Goal: Task Accomplishment & Management: Use online tool/utility

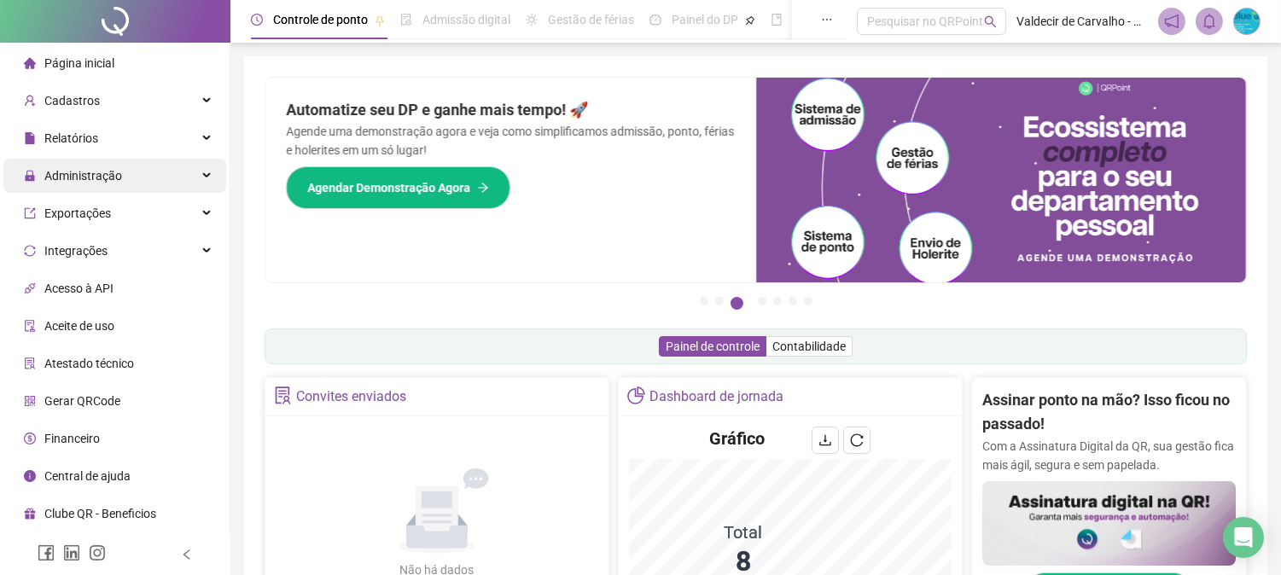
click at [73, 173] on span "Administração" at bounding box center [83, 176] width 78 height 14
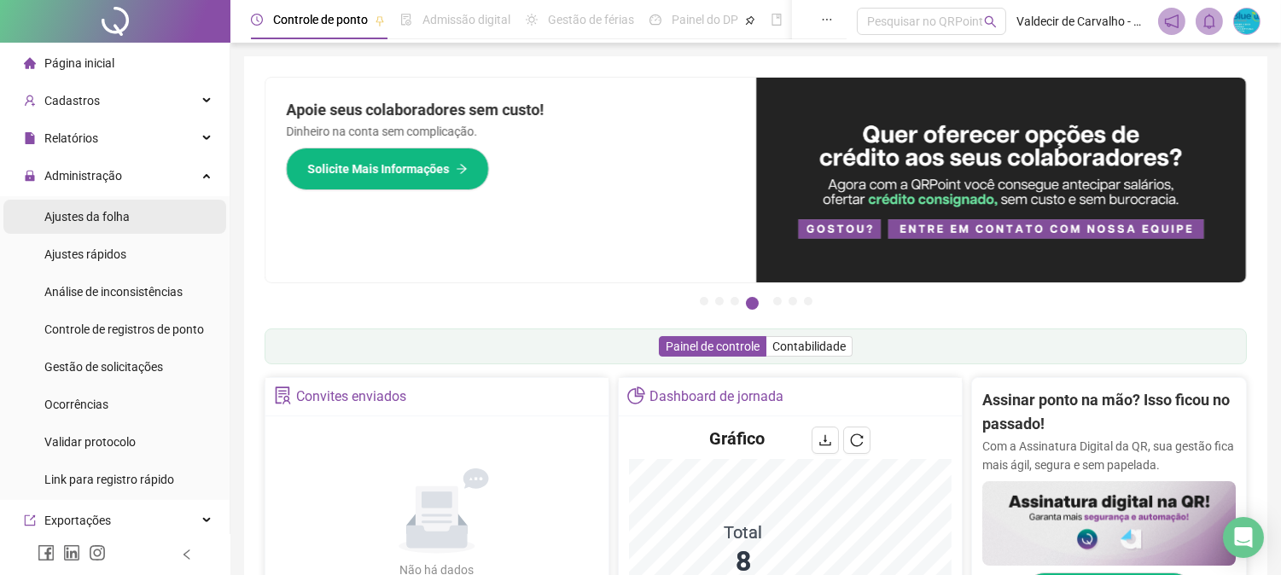
click at [73, 210] on span "Ajustes da folha" at bounding box center [86, 217] width 85 height 14
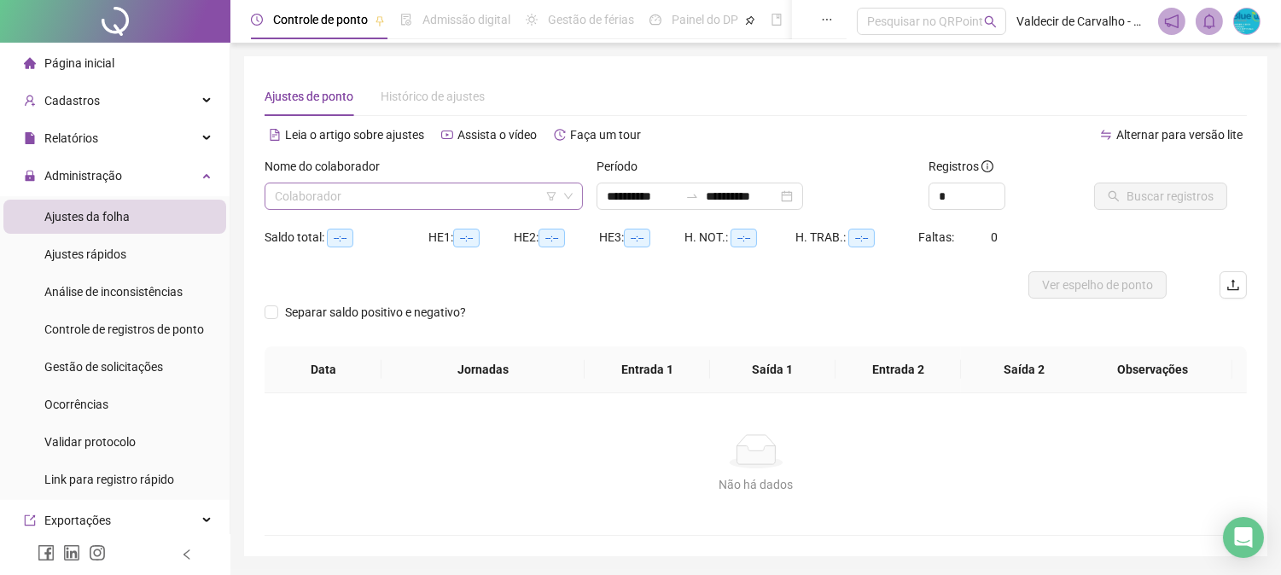
type input "**********"
click at [364, 205] on input "search" at bounding box center [416, 196] width 282 height 26
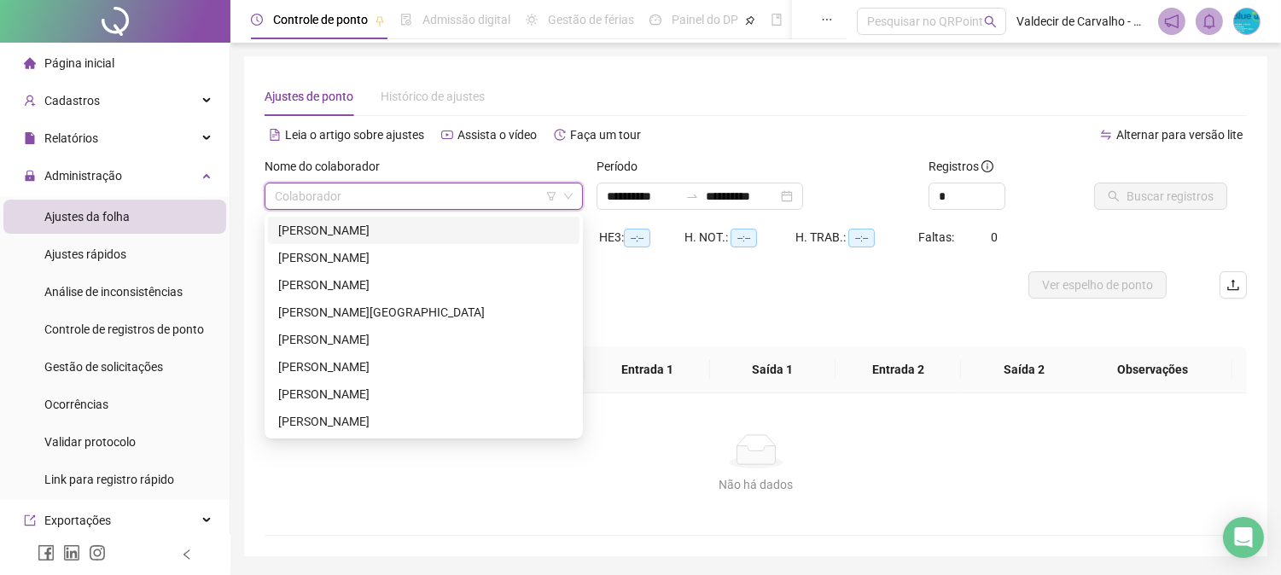
click at [362, 221] on div "[PERSON_NAME] DOS [PERSON_NAME]" at bounding box center [423, 230] width 291 height 19
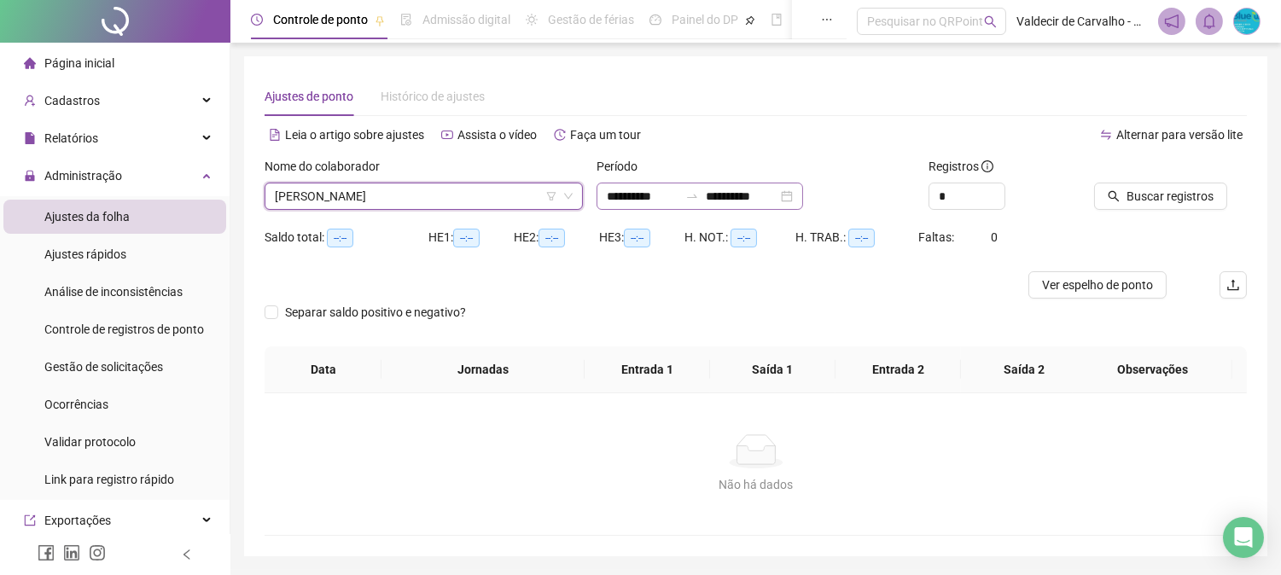
drag, startPoint x: 719, startPoint y: 190, endPoint x: 729, endPoint y: 205, distance: 17.3
click at [706, 194] on div at bounding box center [691, 196] width 27 height 14
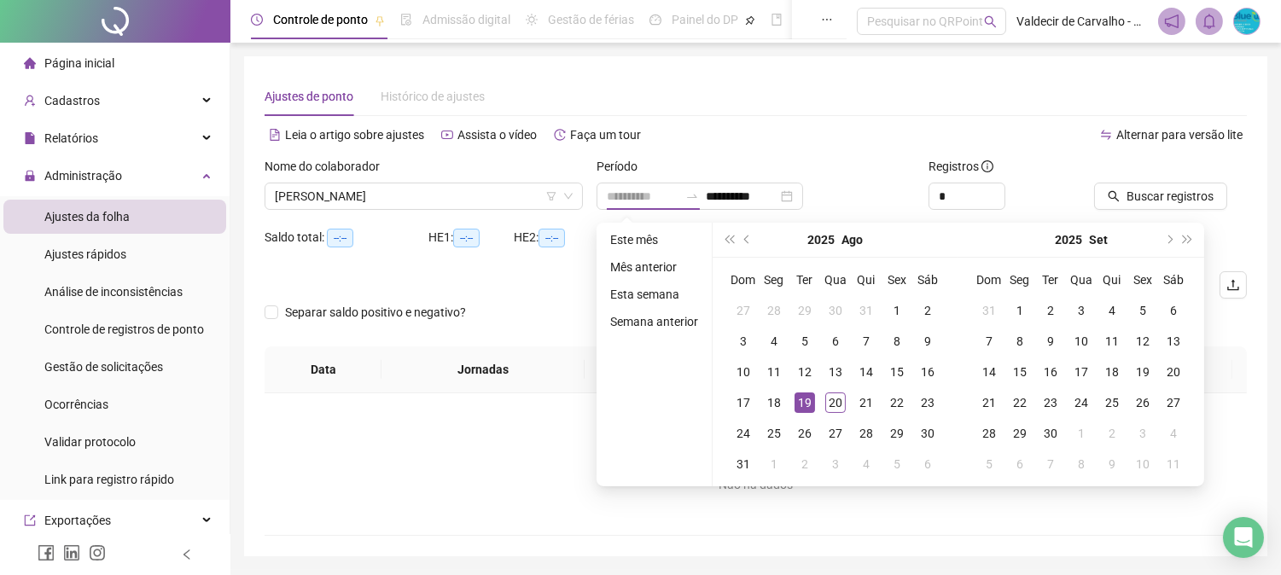
click at [804, 405] on div "19" at bounding box center [805, 403] width 20 height 20
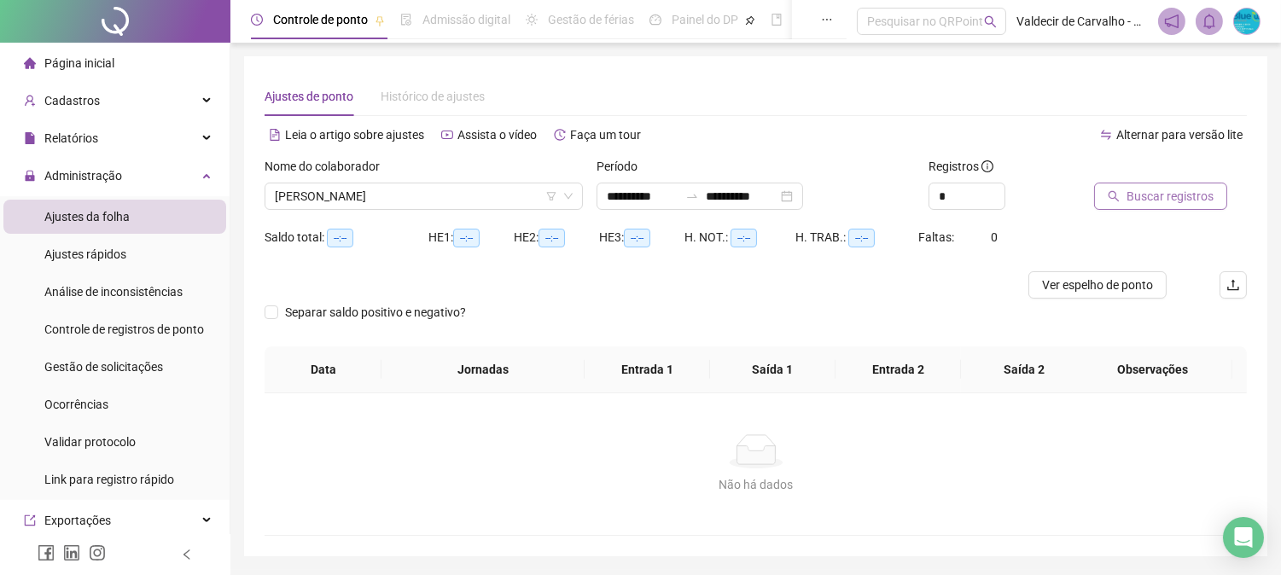
click at [1201, 206] on button "Buscar registros" at bounding box center [1160, 196] width 133 height 27
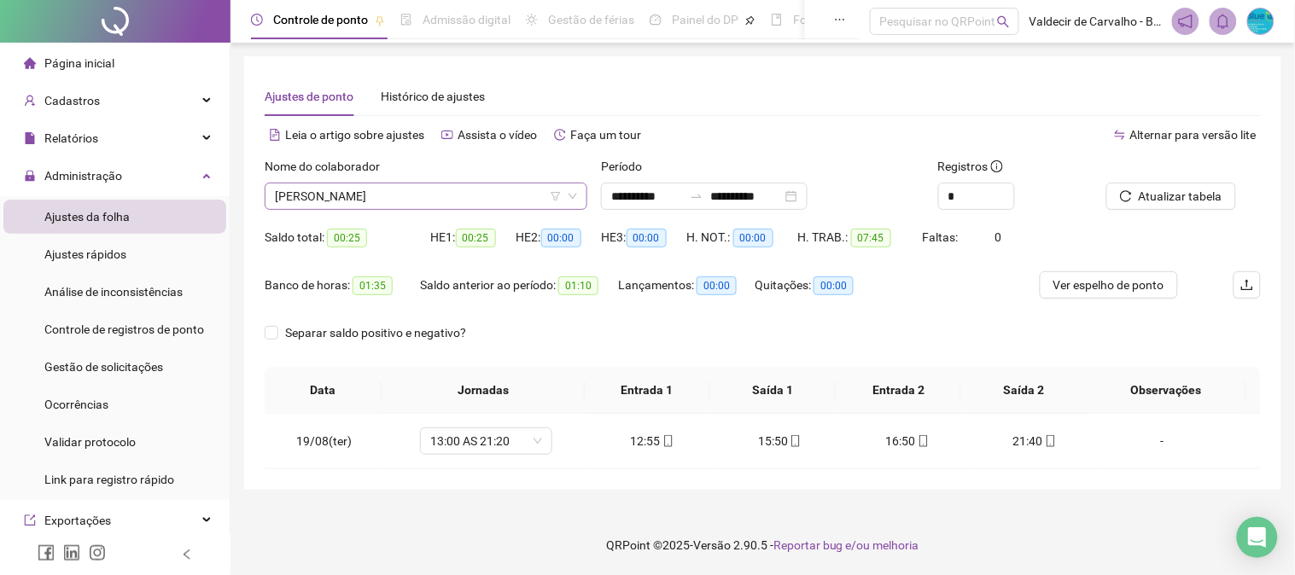
click at [467, 201] on span "[PERSON_NAME] DOS [PERSON_NAME]" at bounding box center [426, 196] width 302 height 26
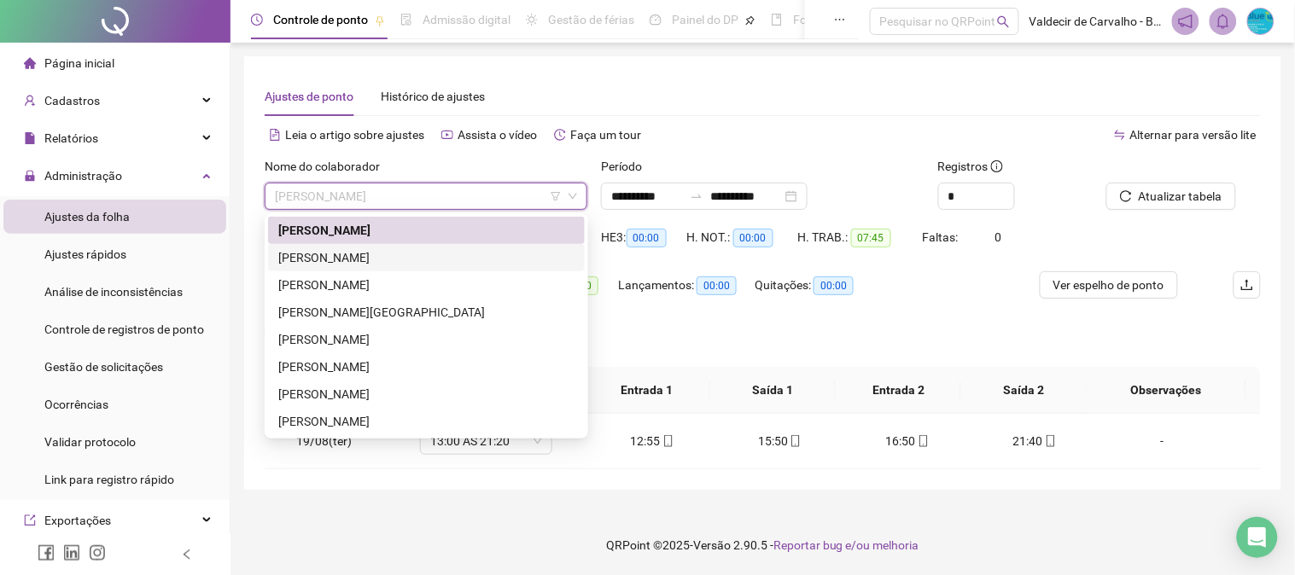
drag, startPoint x: 456, startPoint y: 253, endPoint x: 488, endPoint y: 261, distance: 33.3
click at [457, 256] on div "IVANILSON [PERSON_NAME] [PERSON_NAME]" at bounding box center [426, 257] width 296 height 19
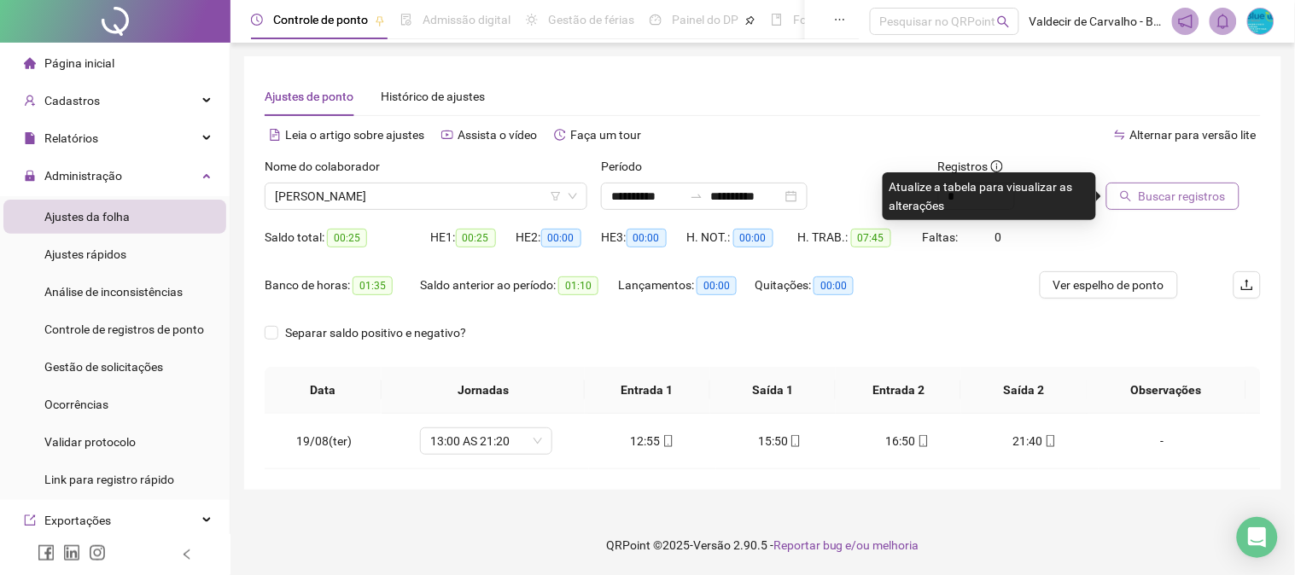
click at [1121, 195] on icon "search" at bounding box center [1126, 196] width 11 height 11
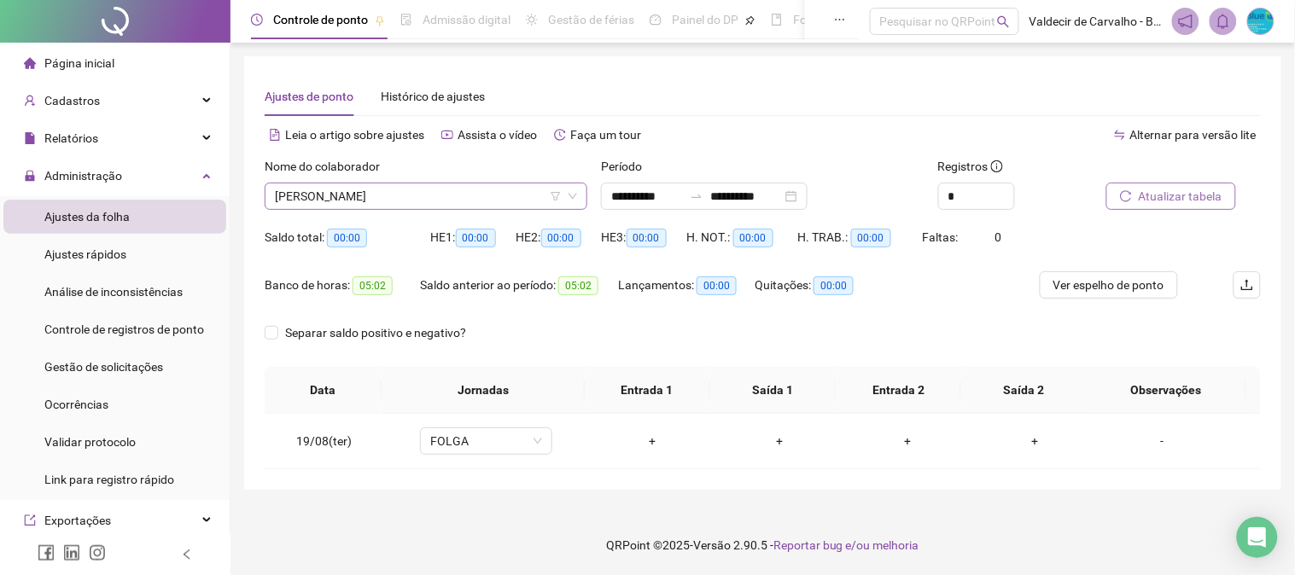
click at [498, 201] on span "IVANILSON [PERSON_NAME] [PERSON_NAME]" at bounding box center [426, 196] width 302 height 26
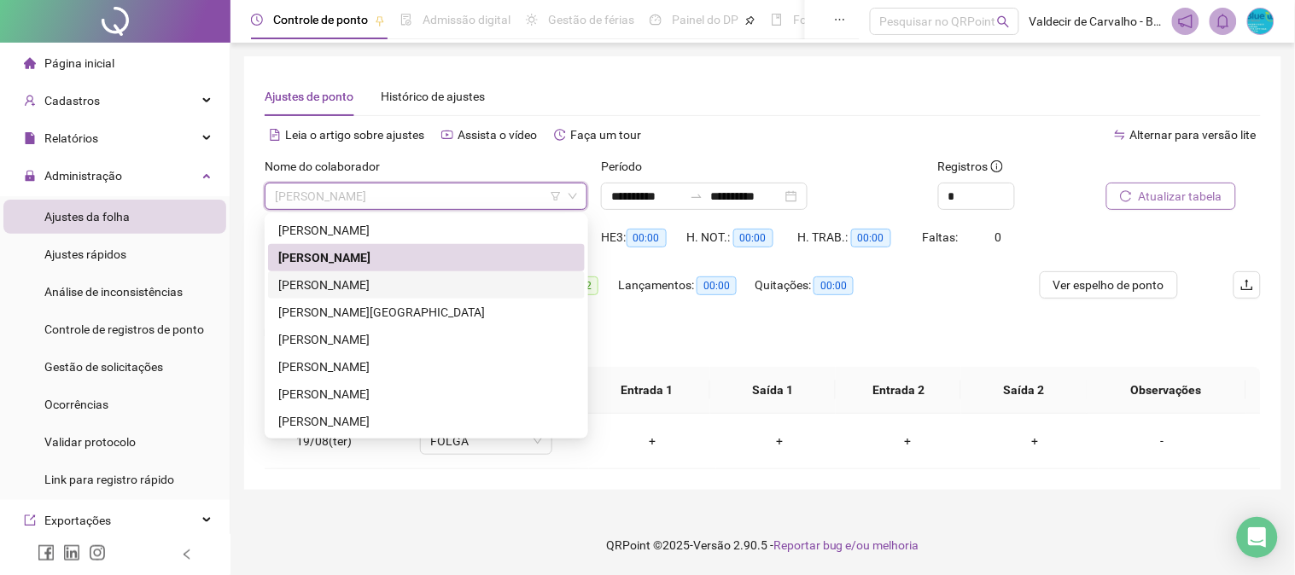
drag, startPoint x: 489, startPoint y: 288, endPoint x: 518, endPoint y: 285, distance: 29.2
click at [490, 288] on div "[PERSON_NAME] [PERSON_NAME] [PERSON_NAME]" at bounding box center [426, 285] width 296 height 19
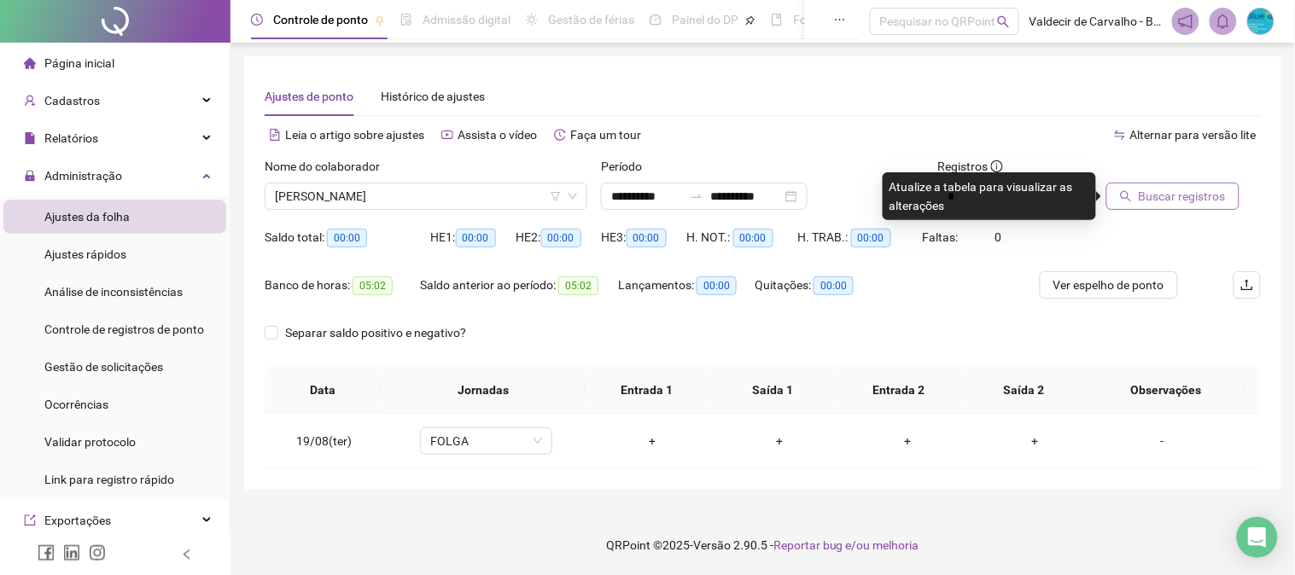
click at [1174, 197] on span "Buscar registros" at bounding box center [1181, 196] width 87 height 19
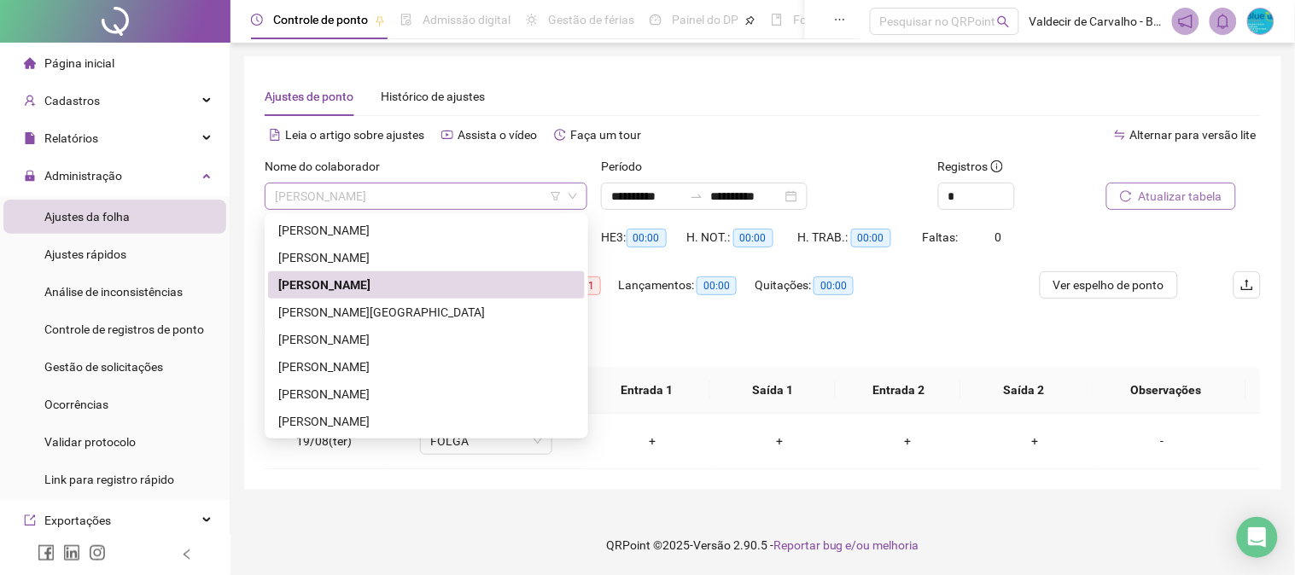
click at [527, 198] on span "[PERSON_NAME] [PERSON_NAME] [PERSON_NAME]" at bounding box center [426, 196] width 302 height 26
click at [440, 312] on div "[PERSON_NAME][GEOGRAPHIC_DATA]" at bounding box center [426, 312] width 296 height 19
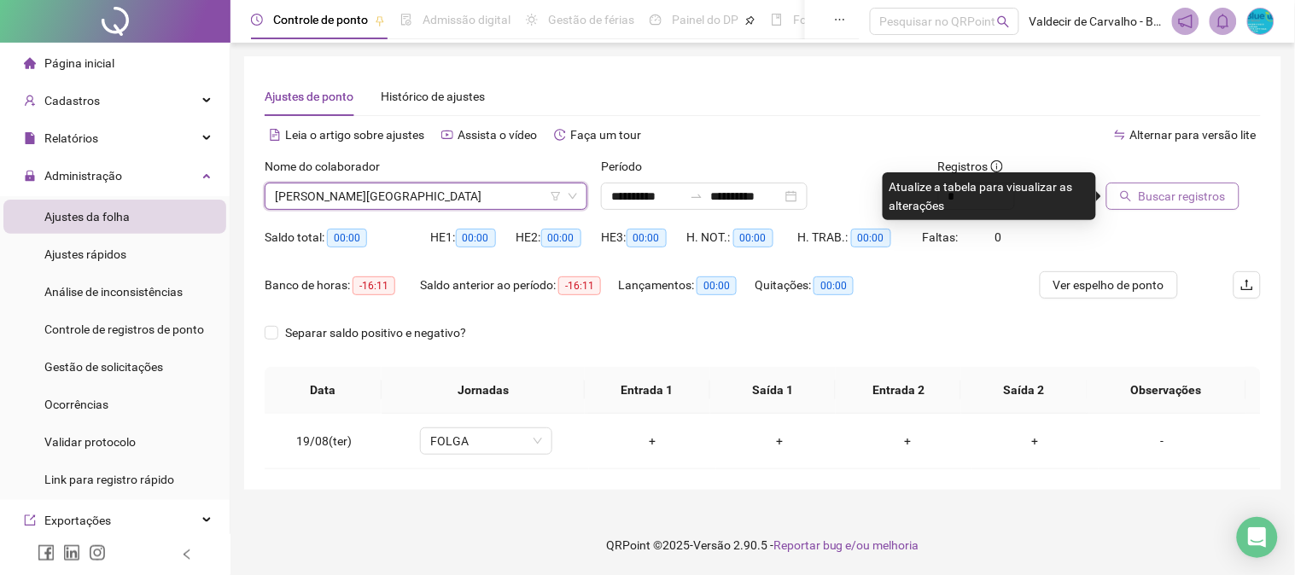
click at [1208, 200] on span "Buscar registros" at bounding box center [1181, 196] width 87 height 19
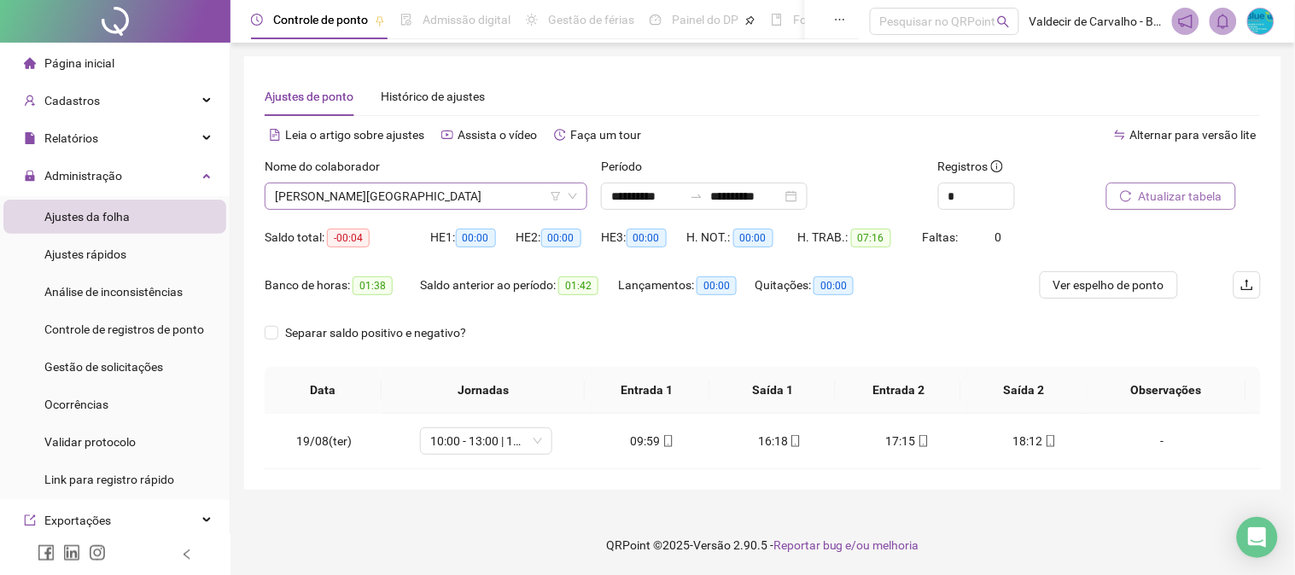
click at [466, 200] on span "[PERSON_NAME][GEOGRAPHIC_DATA]" at bounding box center [426, 196] width 302 height 26
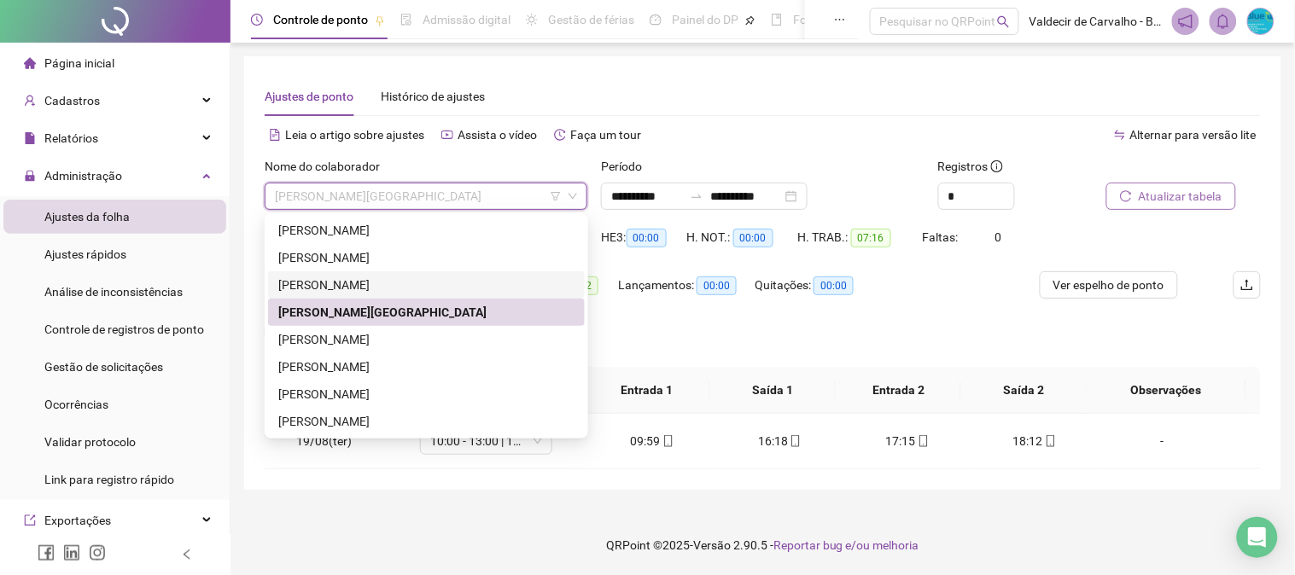
click at [445, 276] on div "[PERSON_NAME] [PERSON_NAME] [PERSON_NAME]" at bounding box center [426, 285] width 296 height 19
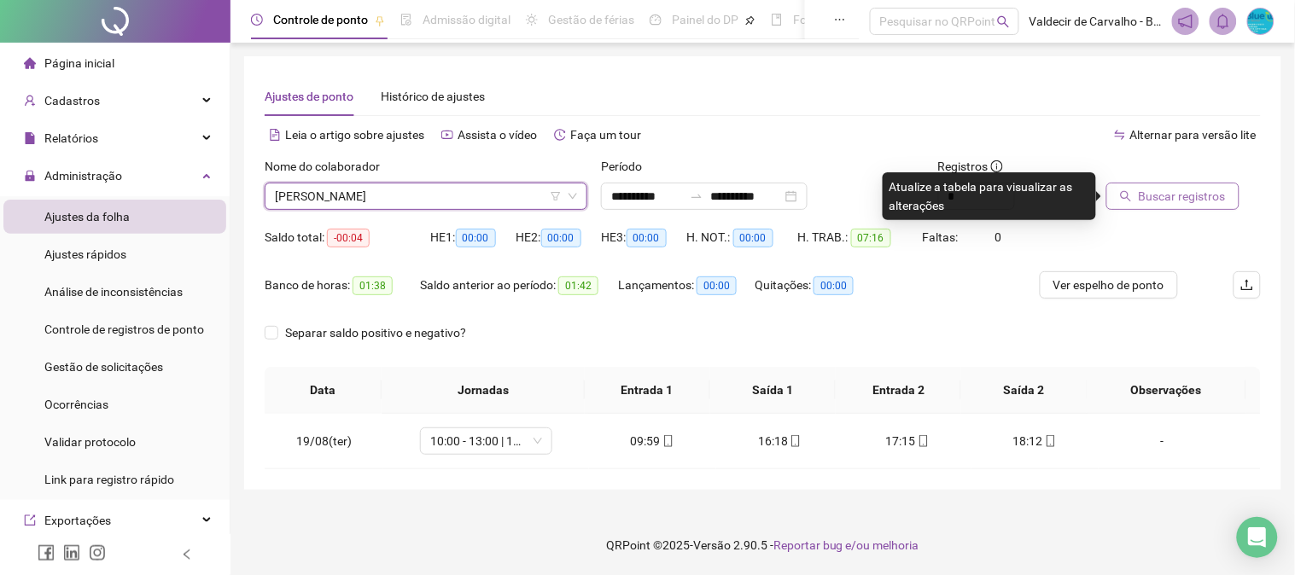
click at [1138, 196] on span "Buscar registros" at bounding box center [1181, 196] width 87 height 19
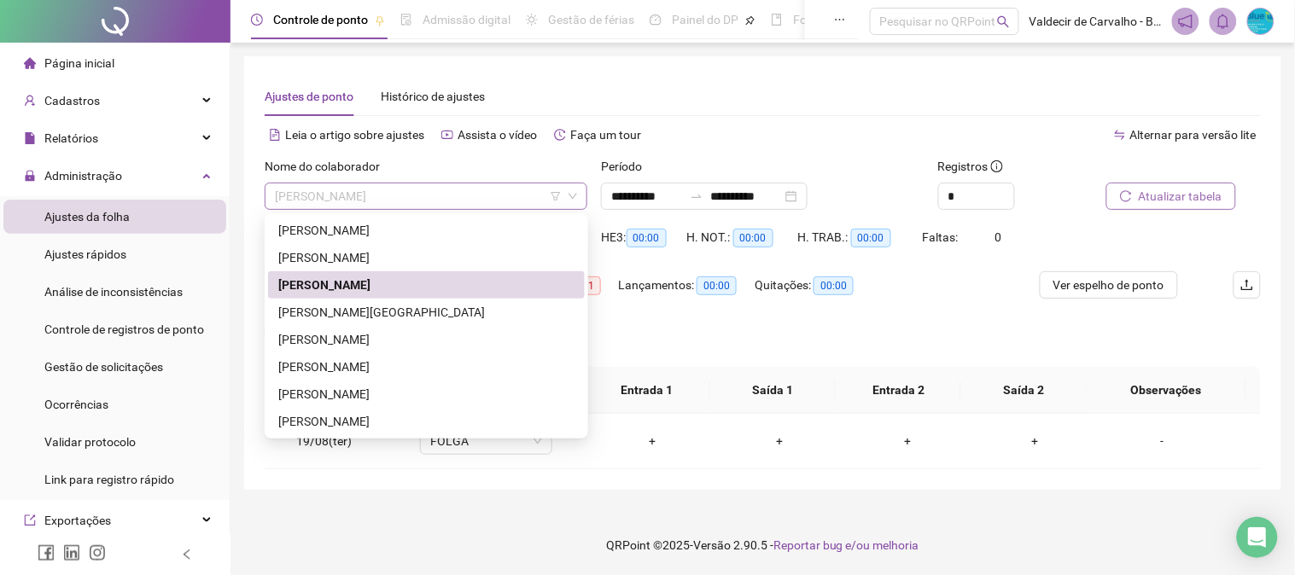
drag, startPoint x: 393, startPoint y: 196, endPoint x: 394, endPoint y: 205, distance: 8.7
click at [393, 197] on span "[PERSON_NAME] [PERSON_NAME] [PERSON_NAME]" at bounding box center [426, 196] width 302 height 26
click at [683, 194] on input "**********" at bounding box center [647, 196] width 72 height 19
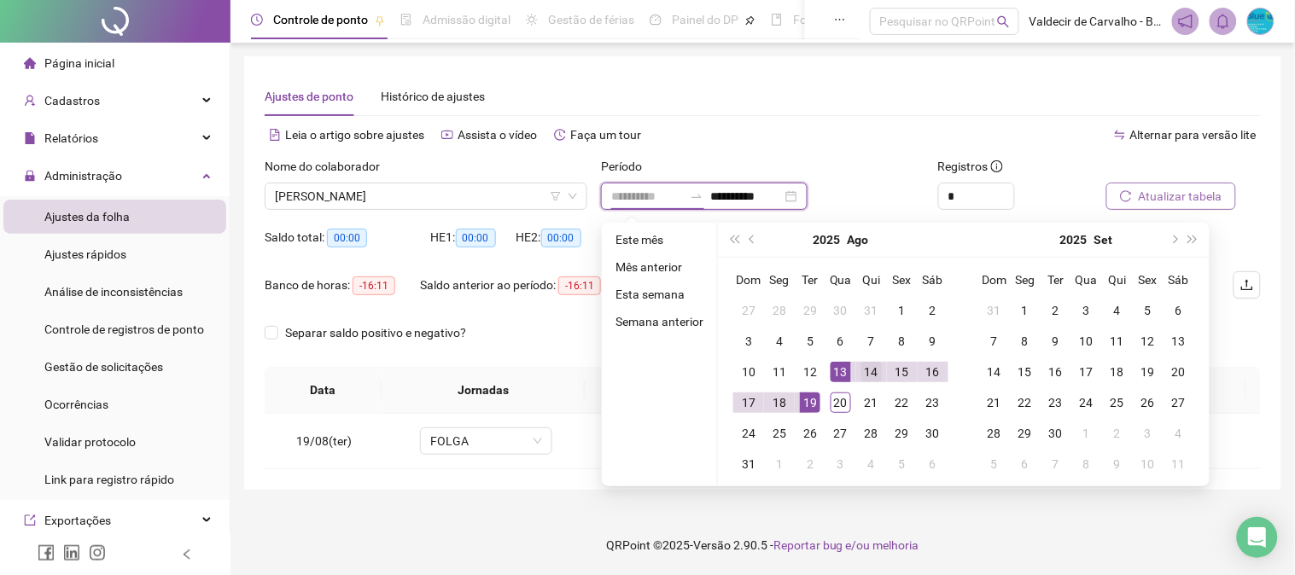
type input "**********"
click at [866, 370] on div "14" at bounding box center [871, 372] width 20 height 20
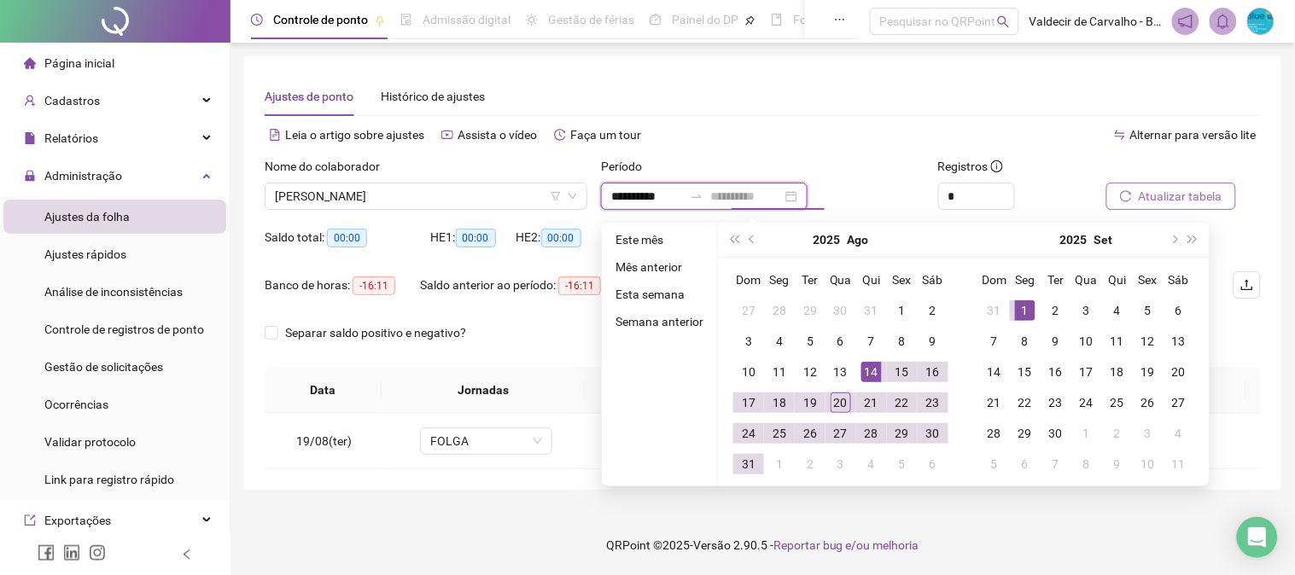
type input "**********"
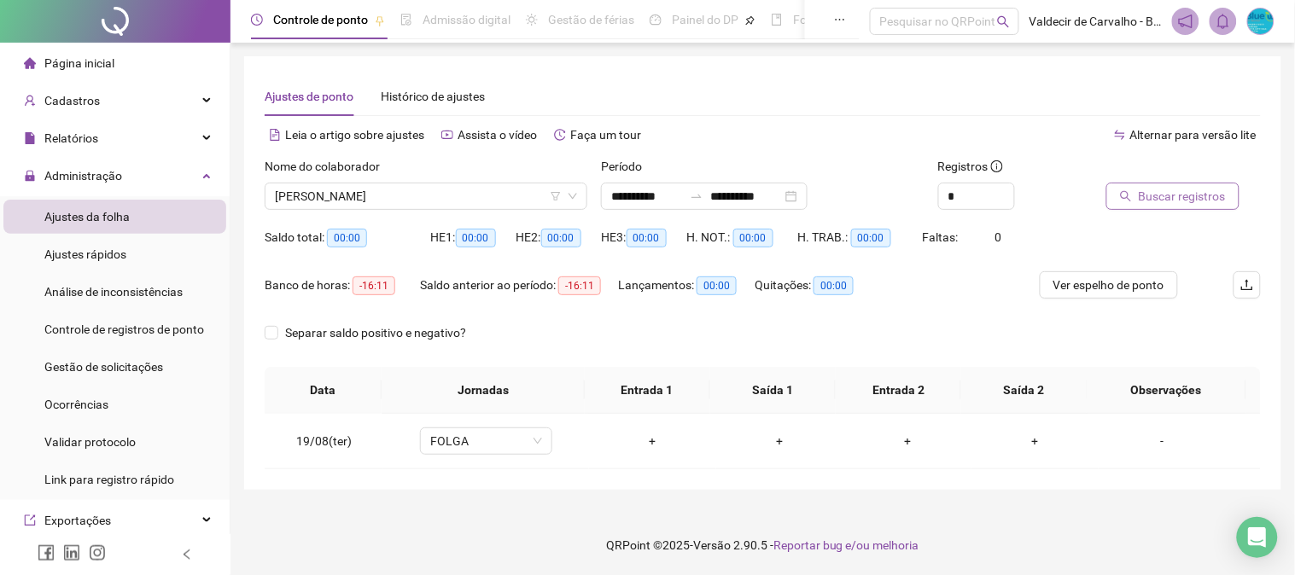
drag, startPoint x: 1181, startPoint y: 178, endPoint x: 1172, endPoint y: 194, distance: 18.7
click at [1173, 192] on div "Buscar registros" at bounding box center [1162, 183] width 112 height 53
click at [1172, 195] on span "Buscar registros" at bounding box center [1181, 196] width 87 height 19
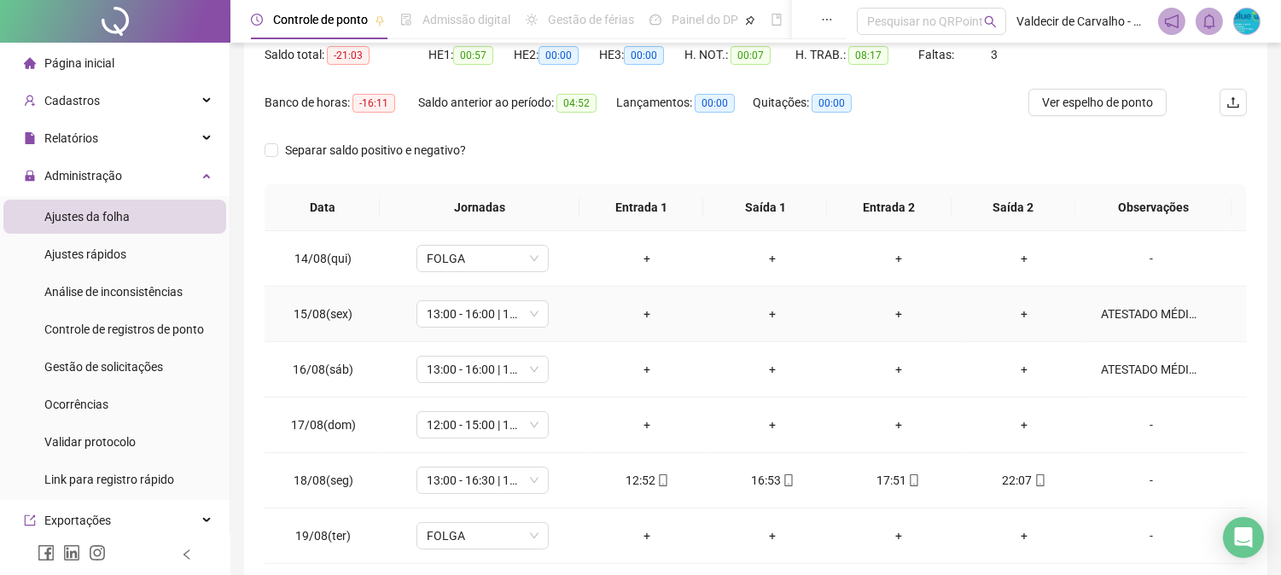
scroll to position [189, 0]
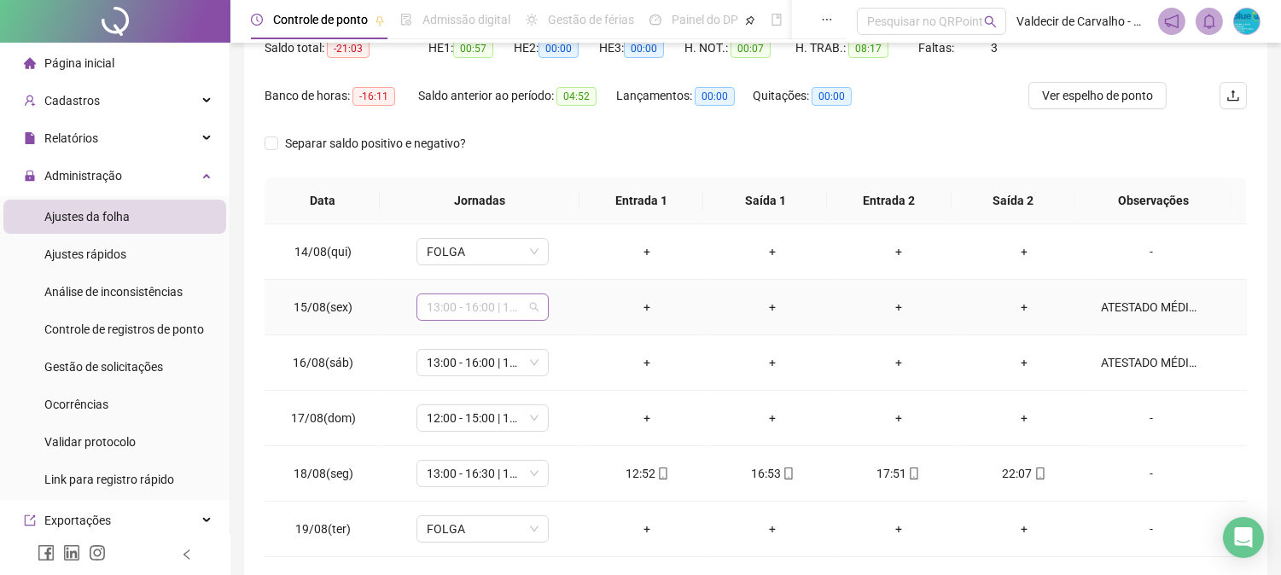
click at [538, 308] on div "13:00 - 16:00 | 17:00 - 21:20" at bounding box center [482, 307] width 132 height 27
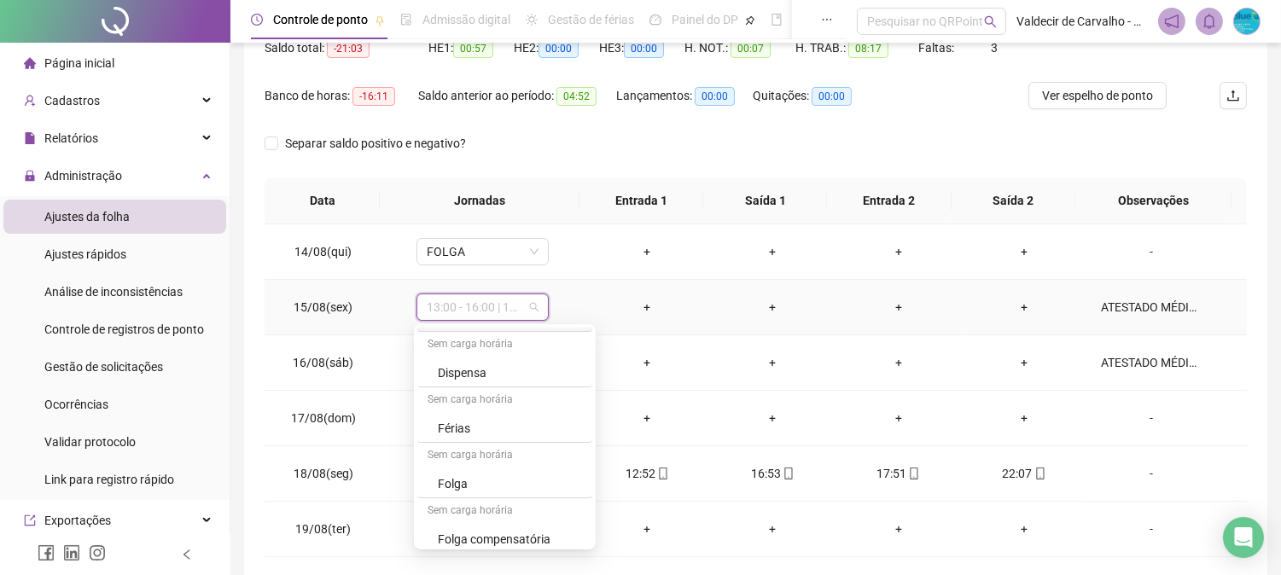
scroll to position [282, 0]
click at [271, 386] on td "16/08(sáb)" at bounding box center [323, 362] width 117 height 55
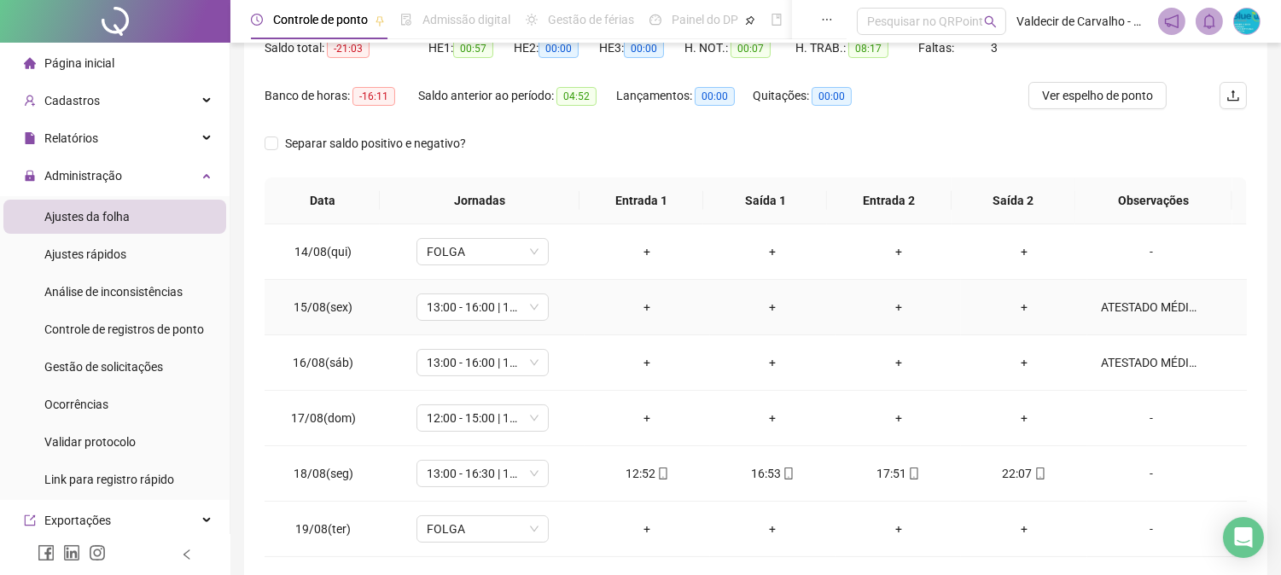
click at [302, 311] on span "15/08(sex)" at bounding box center [323, 307] width 59 height 14
click at [454, 307] on span "13:00 - 16:00 | 17:00 - 21:20" at bounding box center [483, 307] width 112 height 26
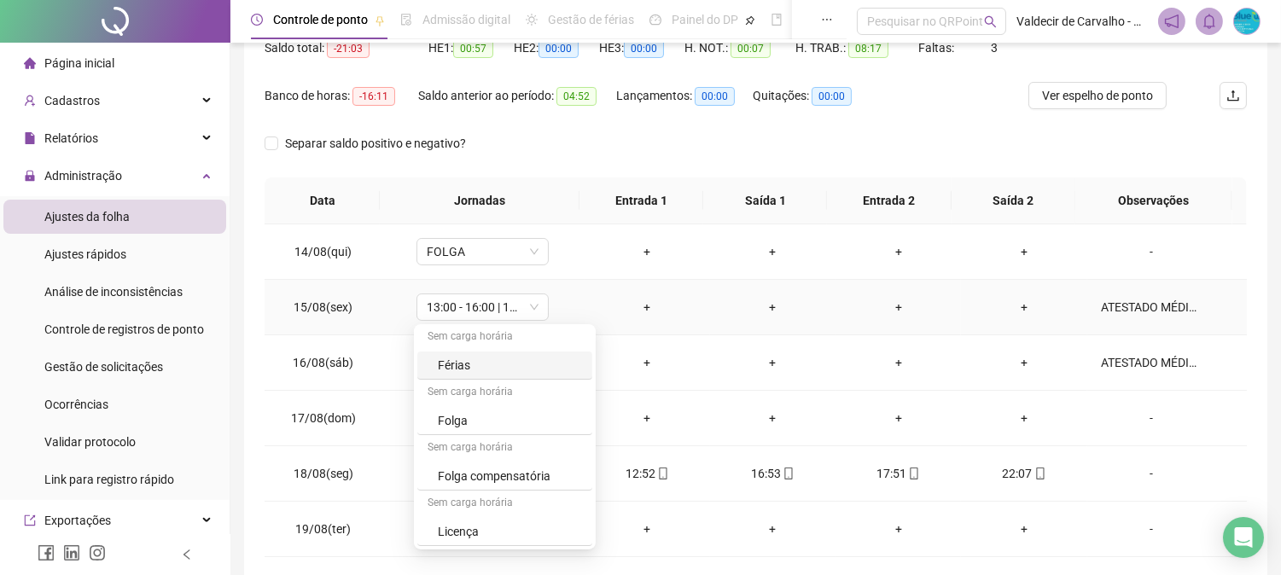
click at [1068, 308] on td "+" at bounding box center [1023, 307] width 125 height 55
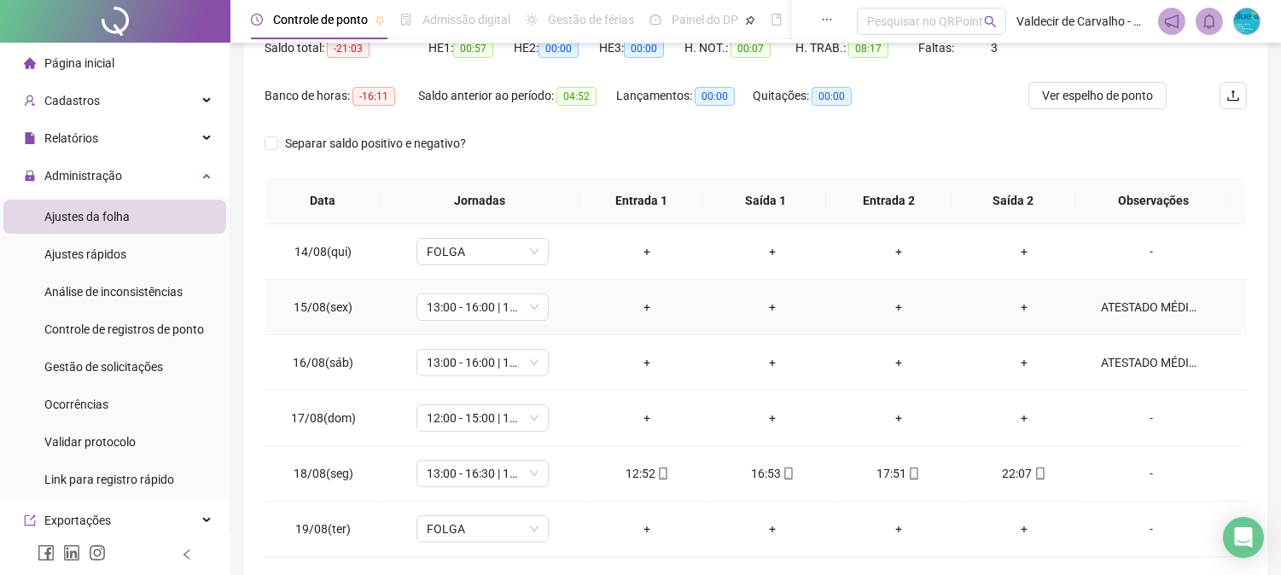
click at [1172, 312] on div "ATESTADO MÉDICO" at bounding box center [1151, 307] width 101 height 19
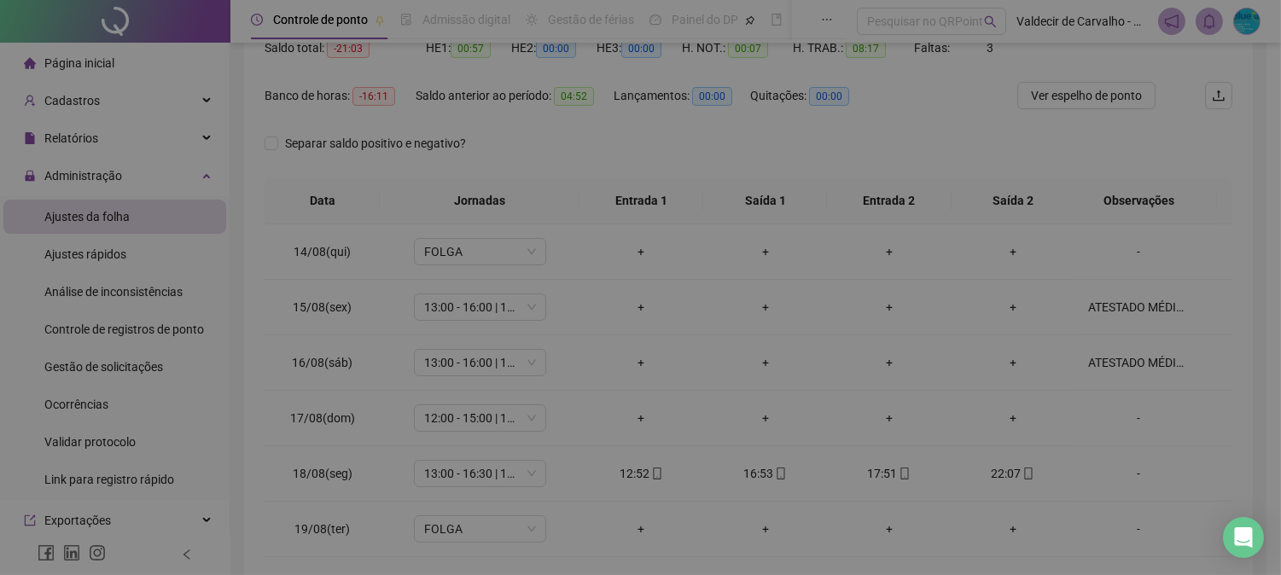
type textarea "**********"
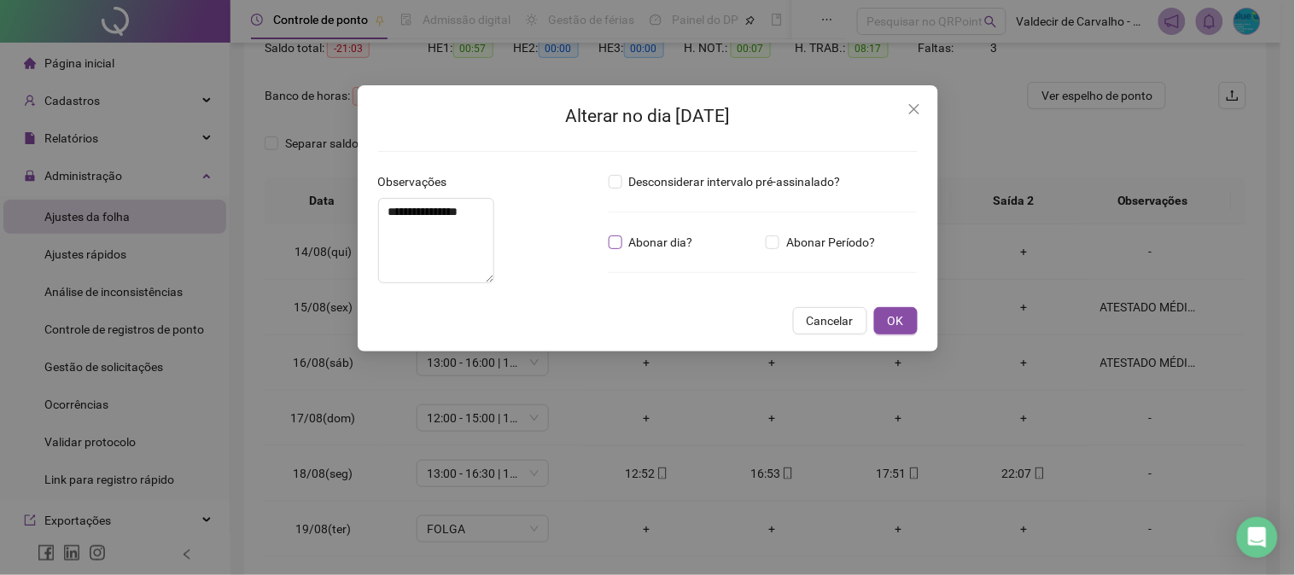
click at [630, 237] on span "Abonar dia?" at bounding box center [661, 242] width 78 height 19
click at [907, 335] on button "OK" at bounding box center [896, 320] width 44 height 27
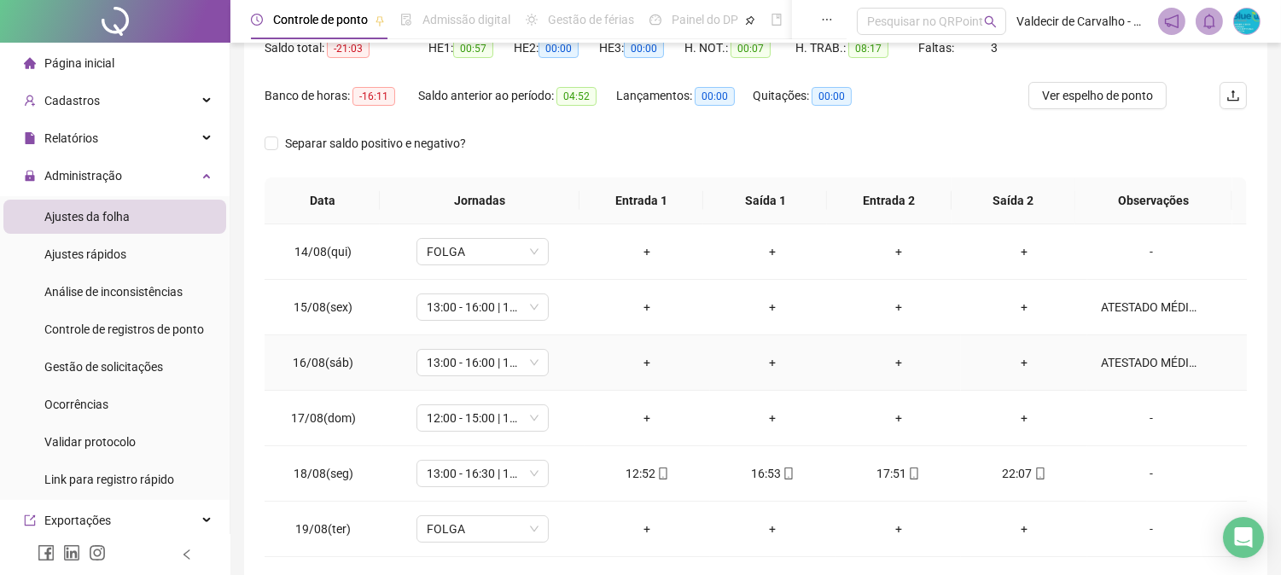
click at [1101, 362] on div "ATESTADO MÉDICO" at bounding box center [1151, 362] width 101 height 19
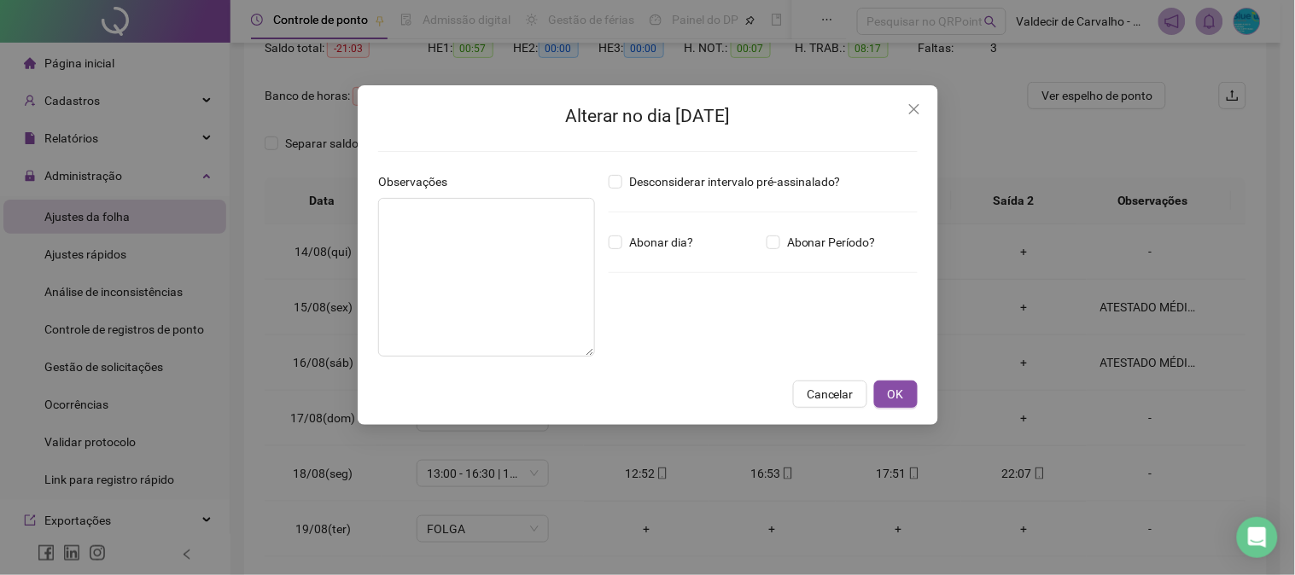
type textarea "**********"
click at [905, 397] on button "OK" at bounding box center [896, 394] width 44 height 27
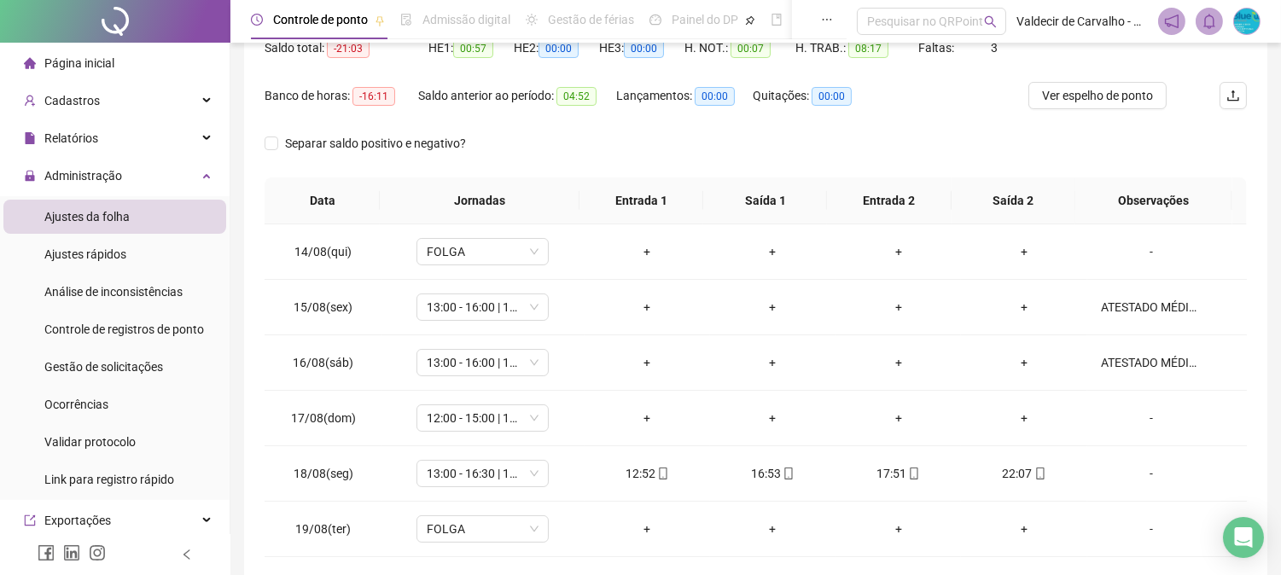
scroll to position [95, 0]
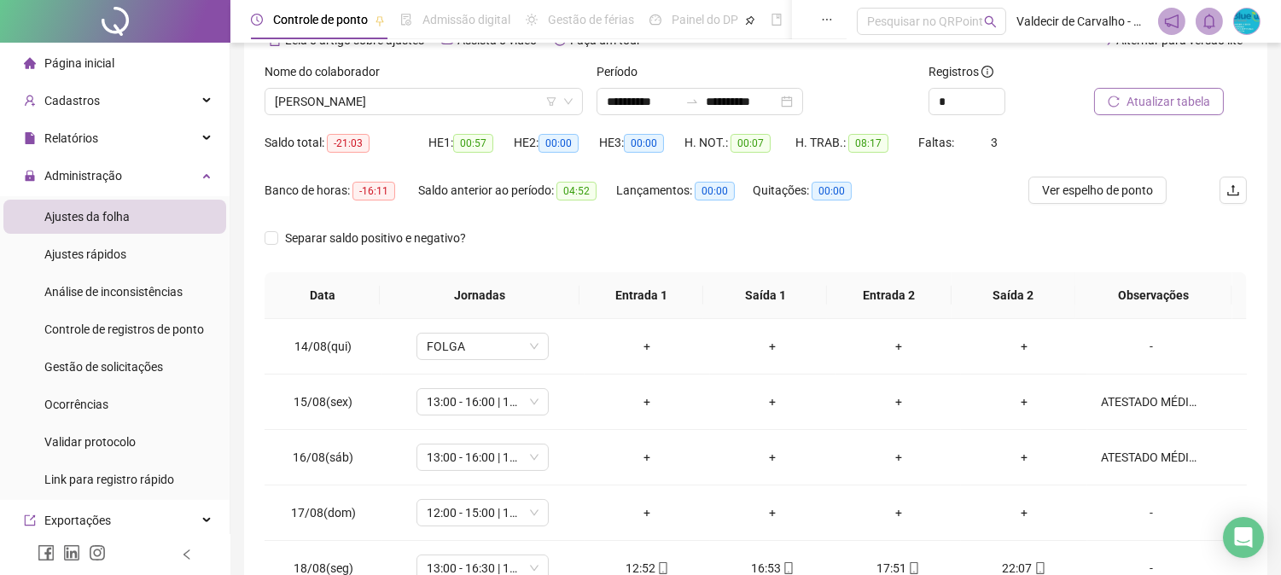
click at [1142, 101] on span "Atualizar tabela" at bounding box center [1169, 101] width 84 height 19
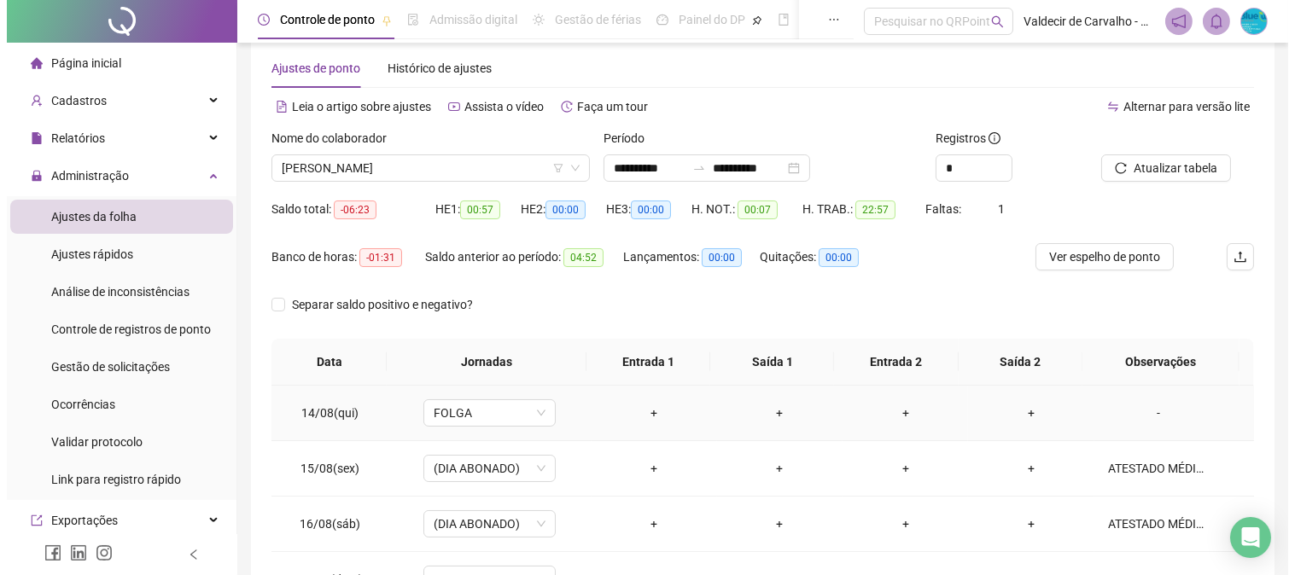
scroll to position [0, 0]
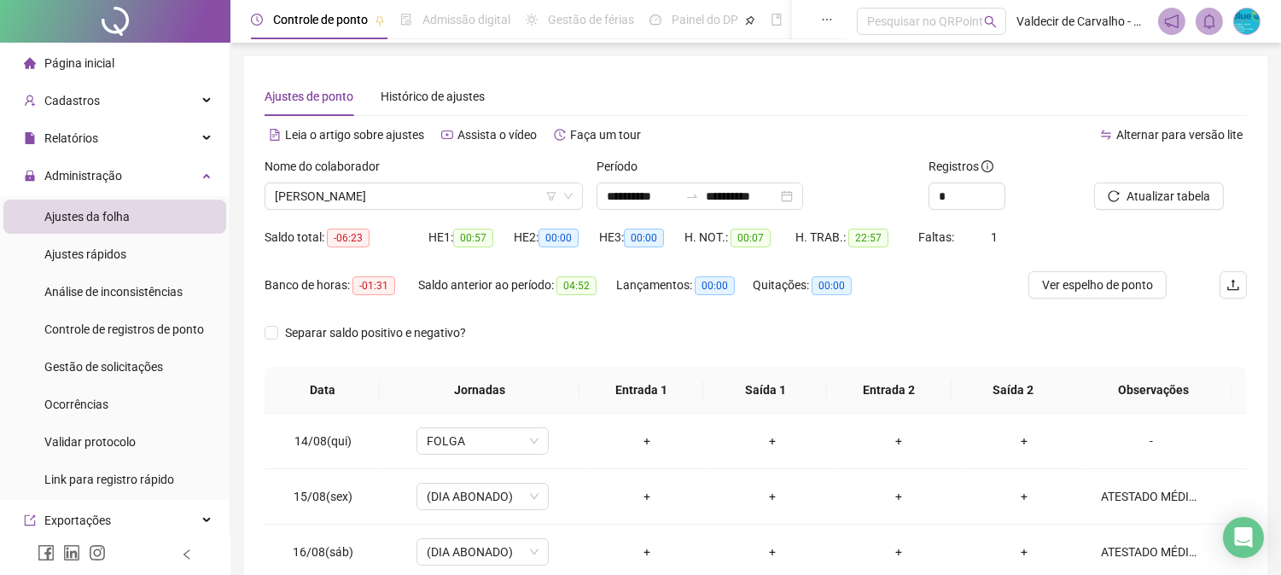
click at [1115, 195] on icon "reload" at bounding box center [1114, 196] width 12 height 12
click at [674, 198] on input "**********" at bounding box center [643, 196] width 72 height 19
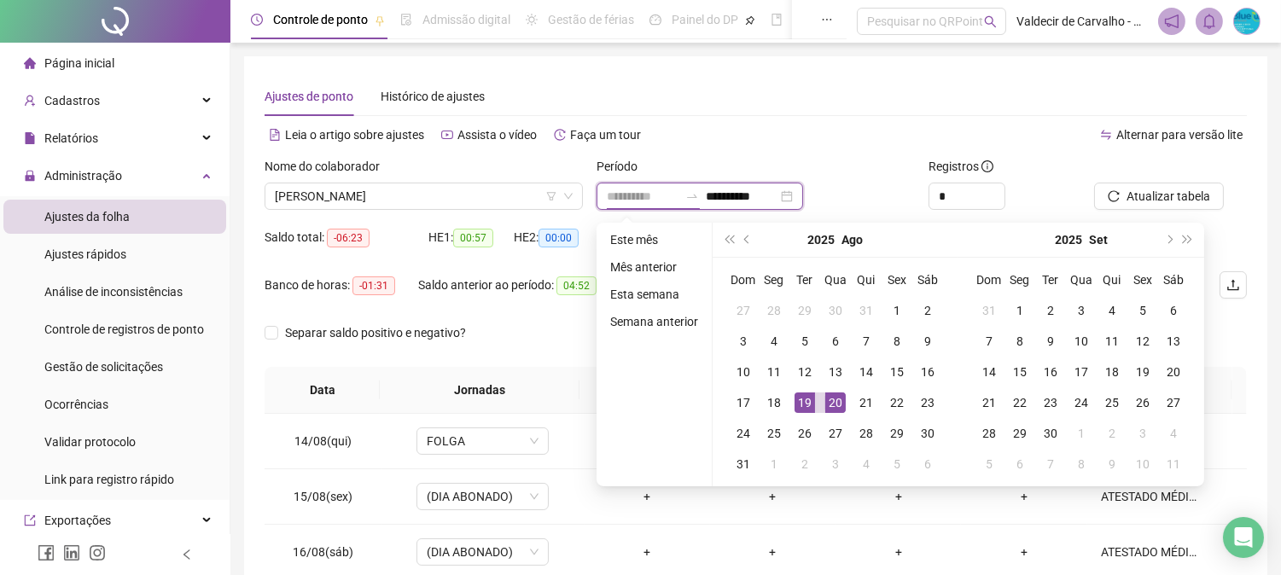
type input "**********"
click at [806, 397] on div "19" at bounding box center [805, 403] width 20 height 20
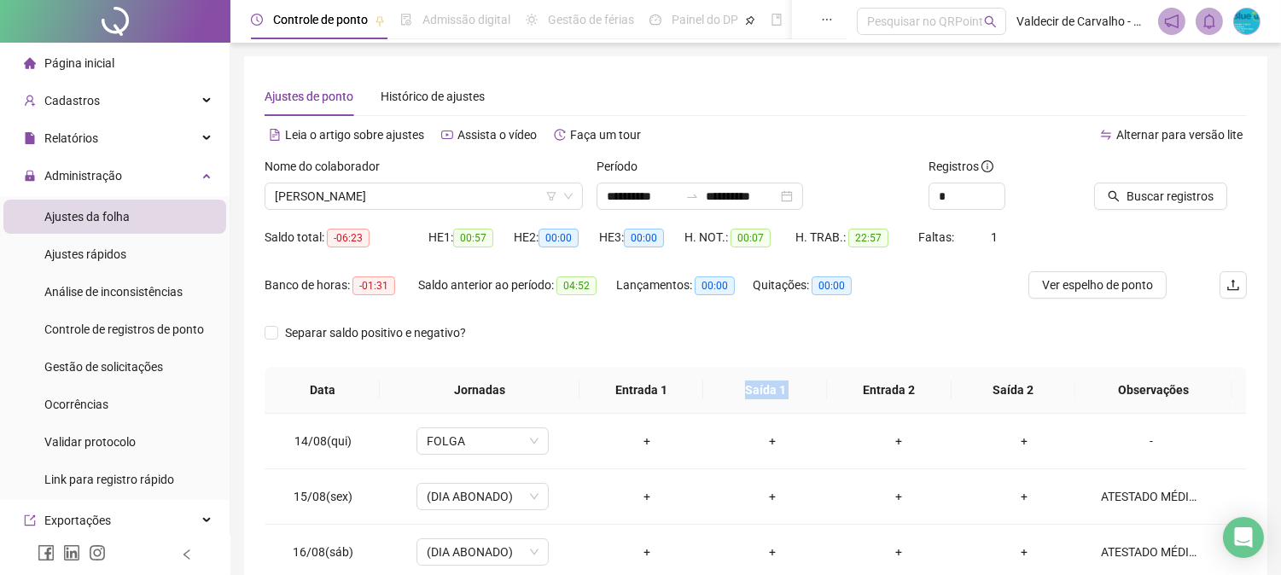
click at [806, 396] on th "Saída 1" at bounding box center [765, 390] width 124 height 47
click at [1144, 183] on button "Buscar registros" at bounding box center [1160, 196] width 133 height 27
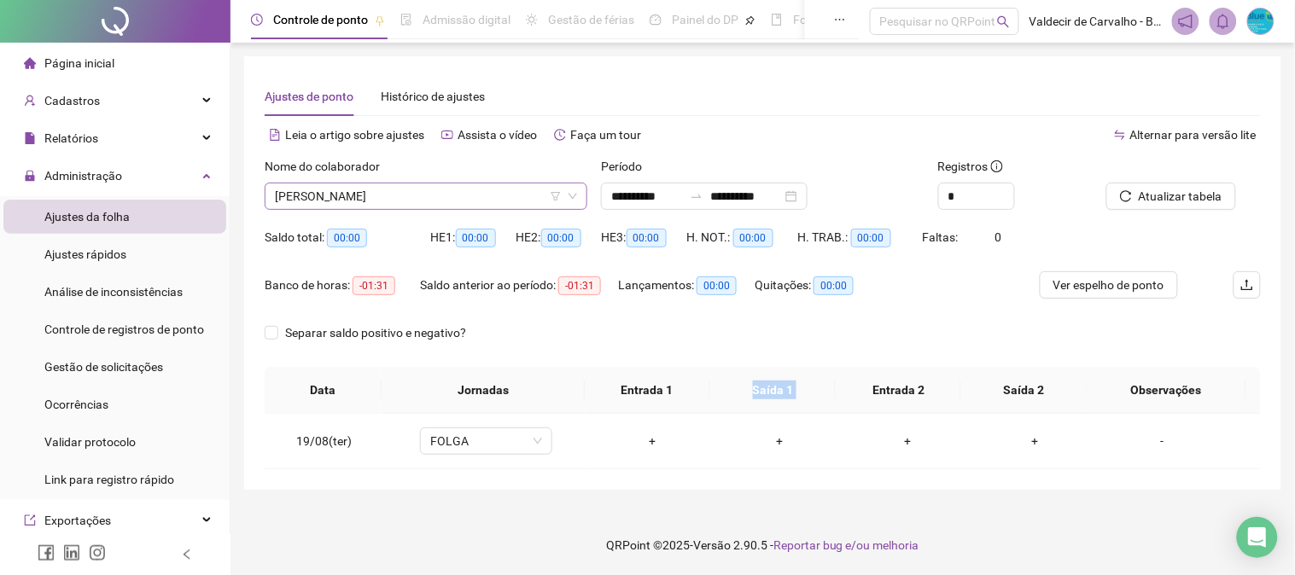
click at [445, 188] on span "[PERSON_NAME] [PERSON_NAME] [PERSON_NAME]" at bounding box center [426, 196] width 302 height 26
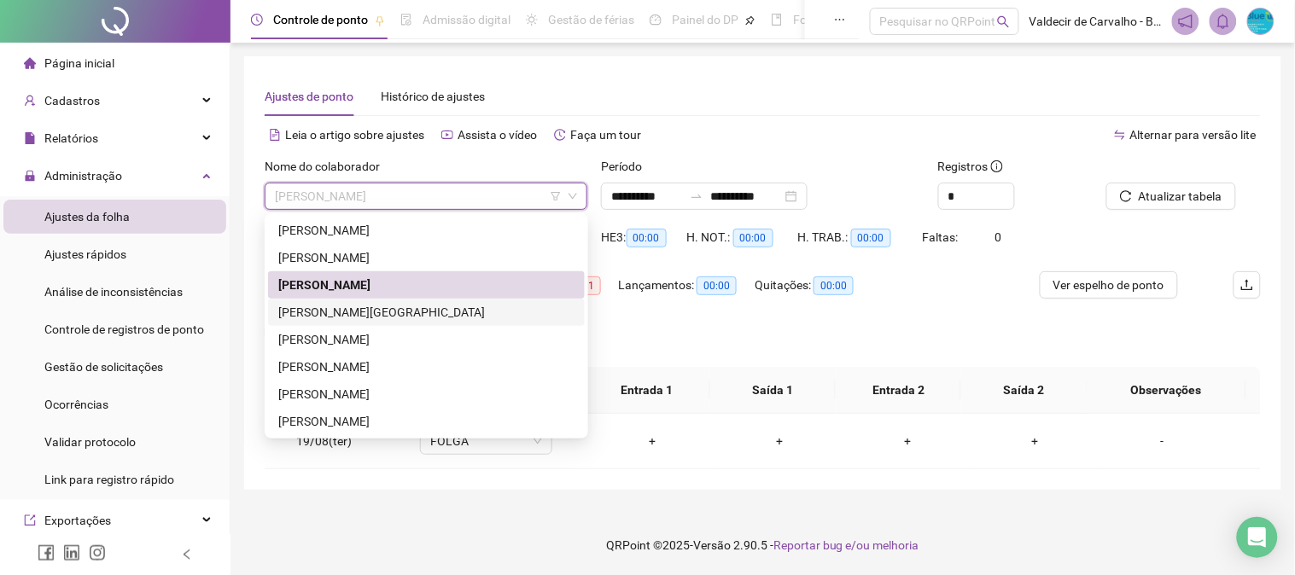
click at [442, 313] on div "[PERSON_NAME][GEOGRAPHIC_DATA]" at bounding box center [426, 312] width 296 height 19
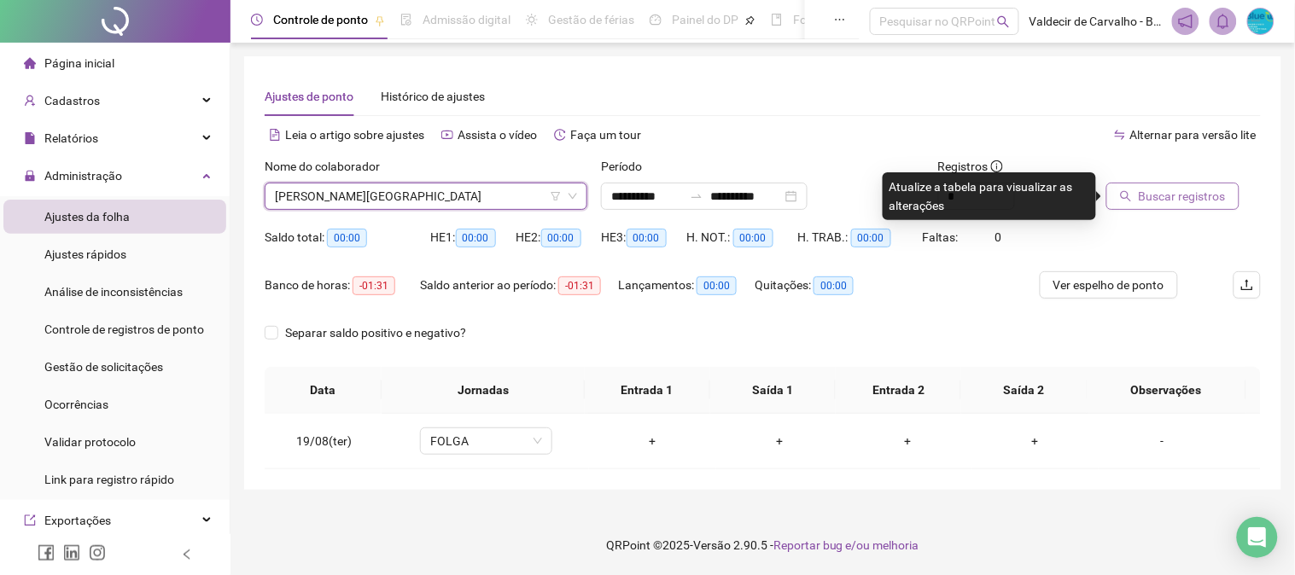
click at [1142, 194] on span "Buscar registros" at bounding box center [1181, 196] width 87 height 19
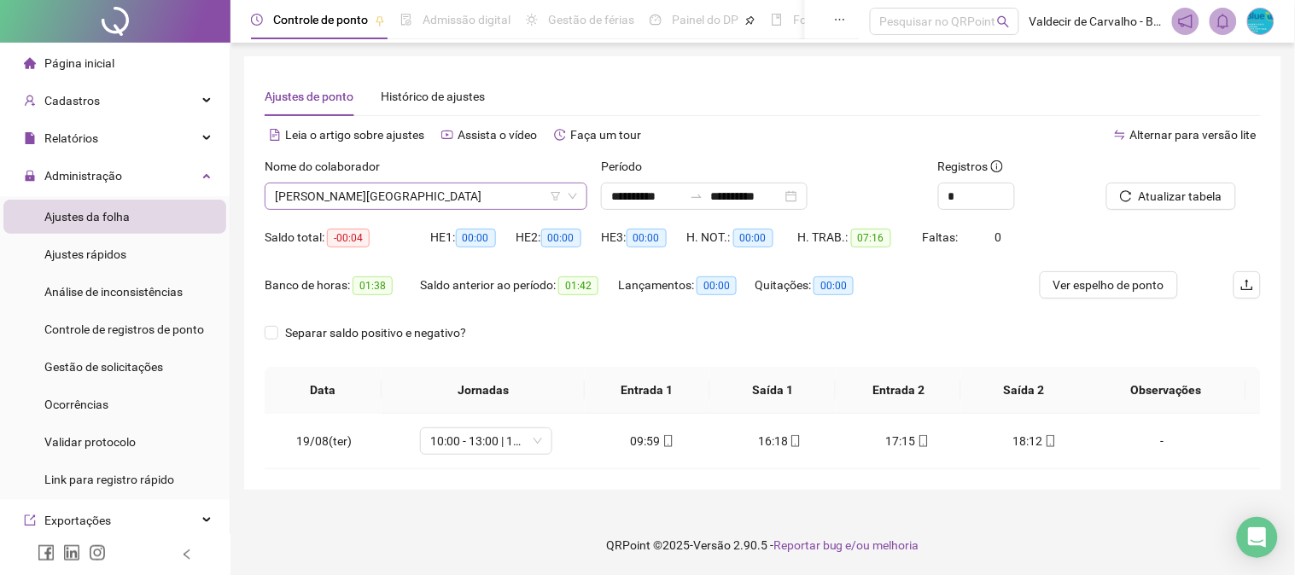
click at [488, 201] on span "[PERSON_NAME][GEOGRAPHIC_DATA]" at bounding box center [426, 196] width 302 height 26
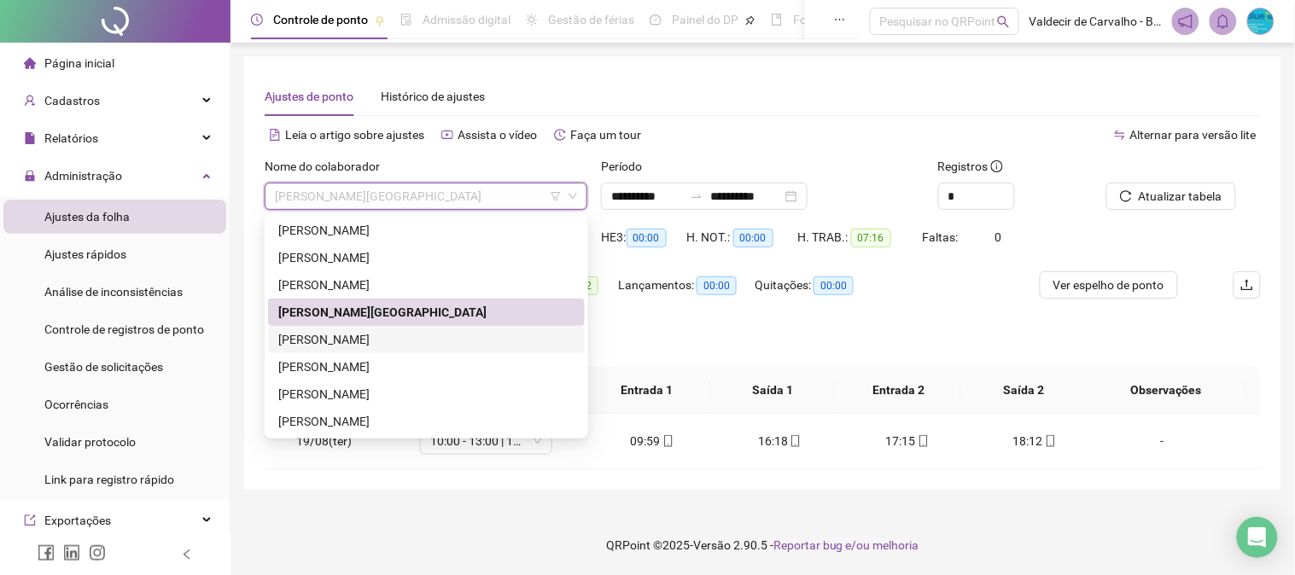
click at [467, 340] on div "KAWANY [PERSON_NAME] [PERSON_NAME]" at bounding box center [426, 339] width 296 height 19
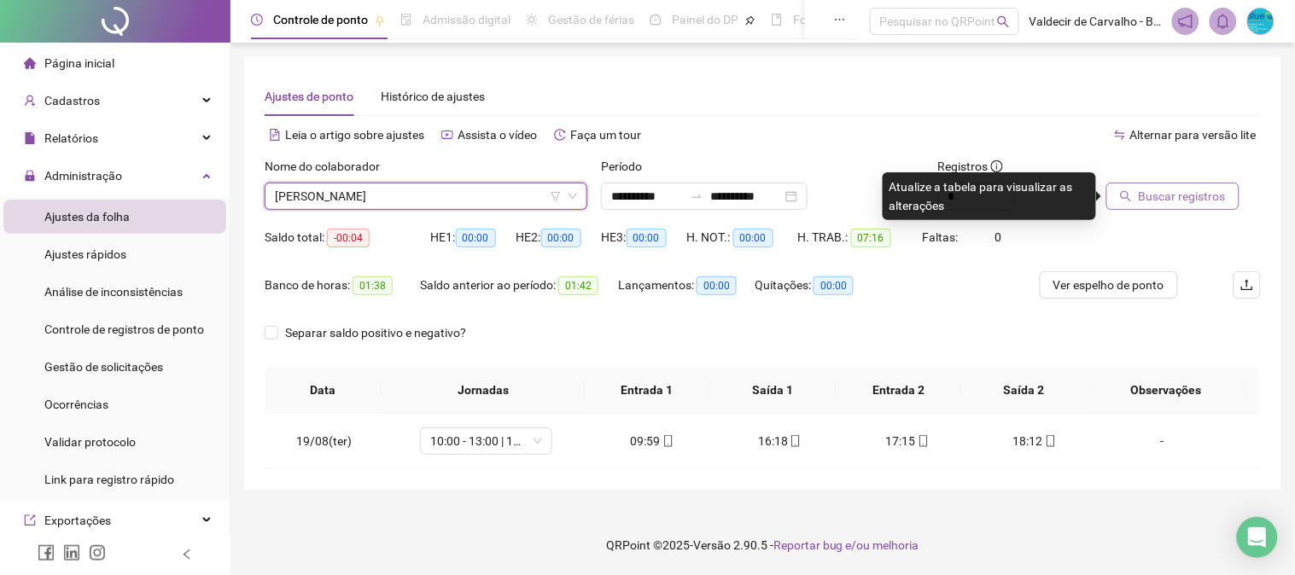
click at [1165, 202] on span "Buscar registros" at bounding box center [1181, 196] width 87 height 19
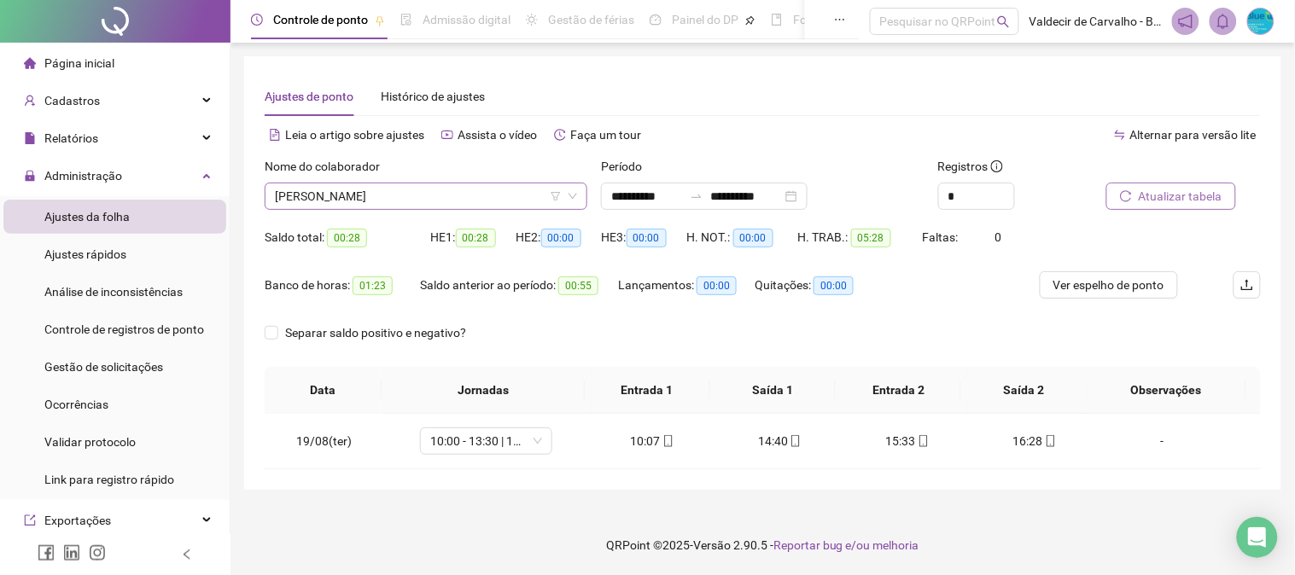
click at [346, 203] on span "KAWANY [PERSON_NAME] [PERSON_NAME]" at bounding box center [426, 196] width 302 height 26
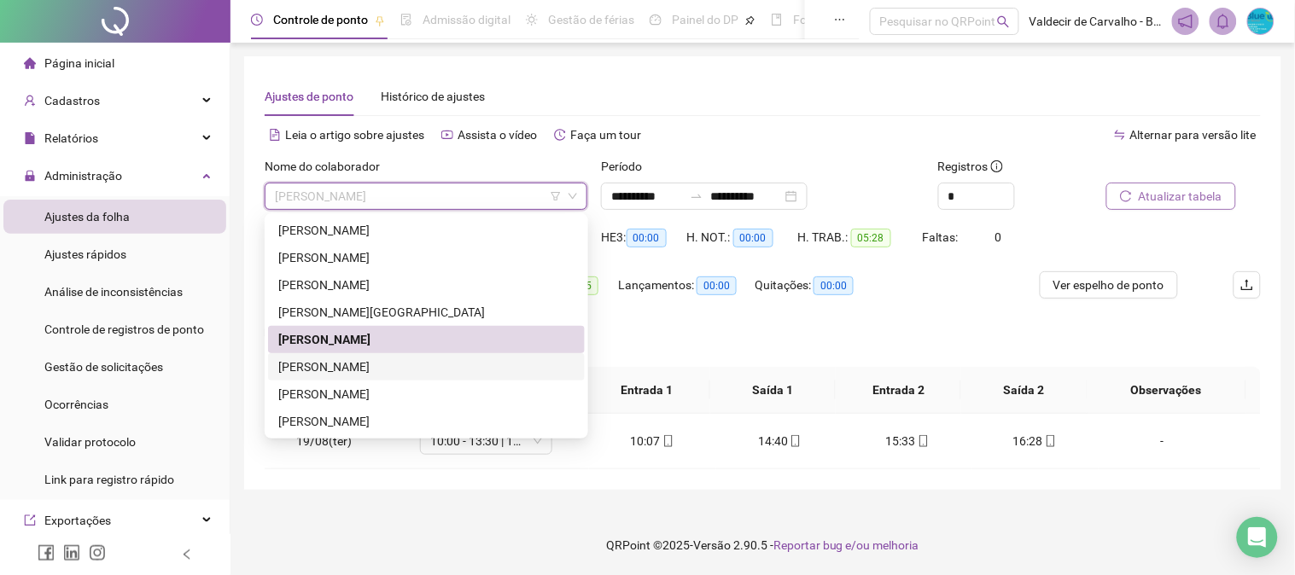
click at [320, 369] on div "[PERSON_NAME] ELIZIARIO [PERSON_NAME]" at bounding box center [426, 367] width 296 height 19
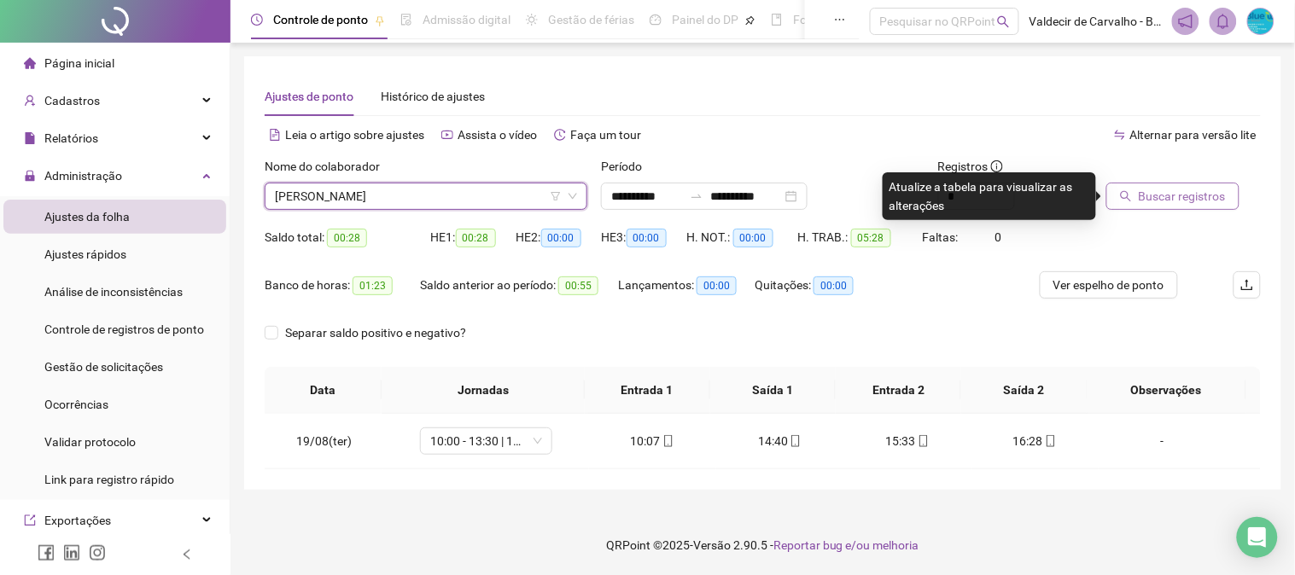
click at [1124, 190] on icon "search" at bounding box center [1126, 196] width 12 height 12
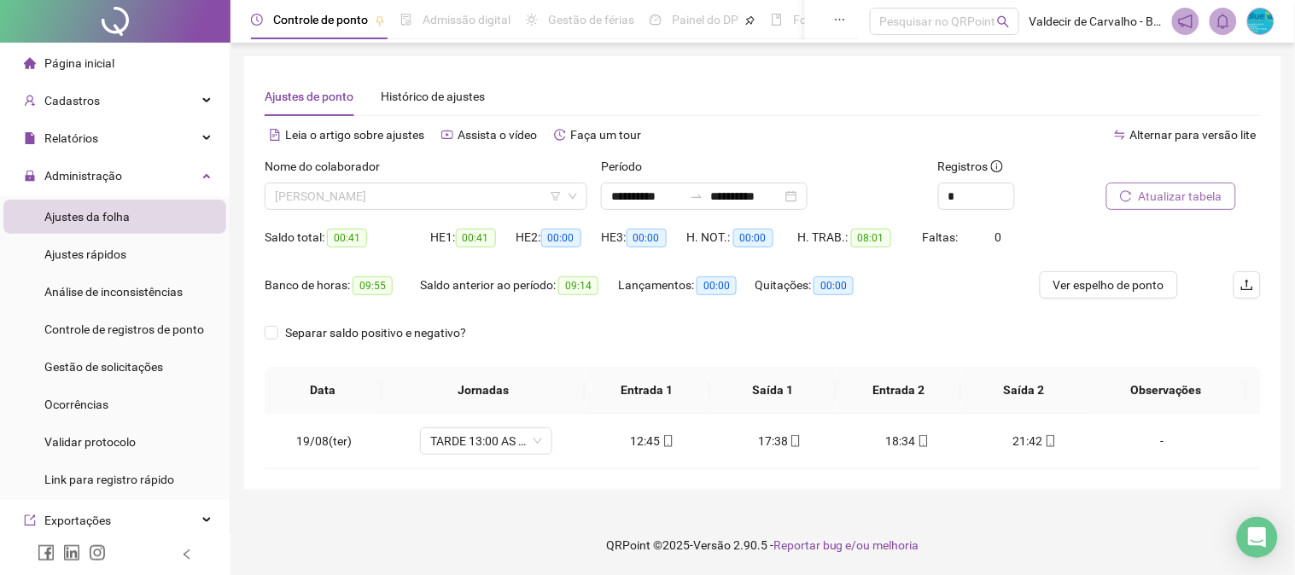
click at [431, 199] on span "[PERSON_NAME] ELIZIARIO [PERSON_NAME]" at bounding box center [426, 196] width 302 height 26
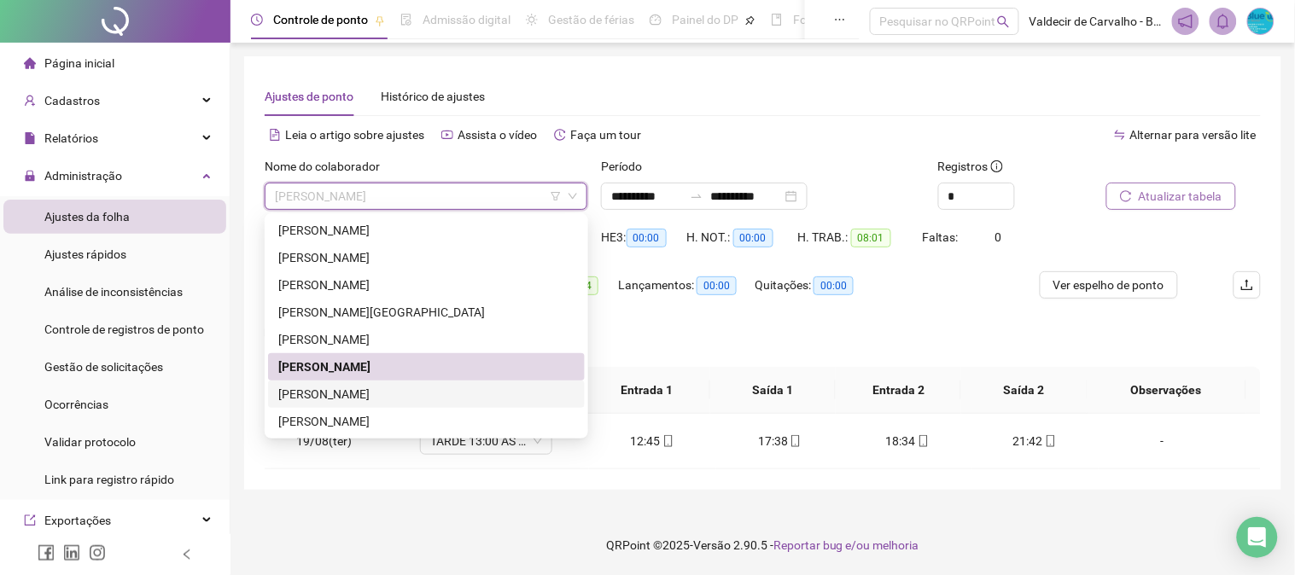
click at [456, 391] on div "[PERSON_NAME]" at bounding box center [426, 394] width 296 height 19
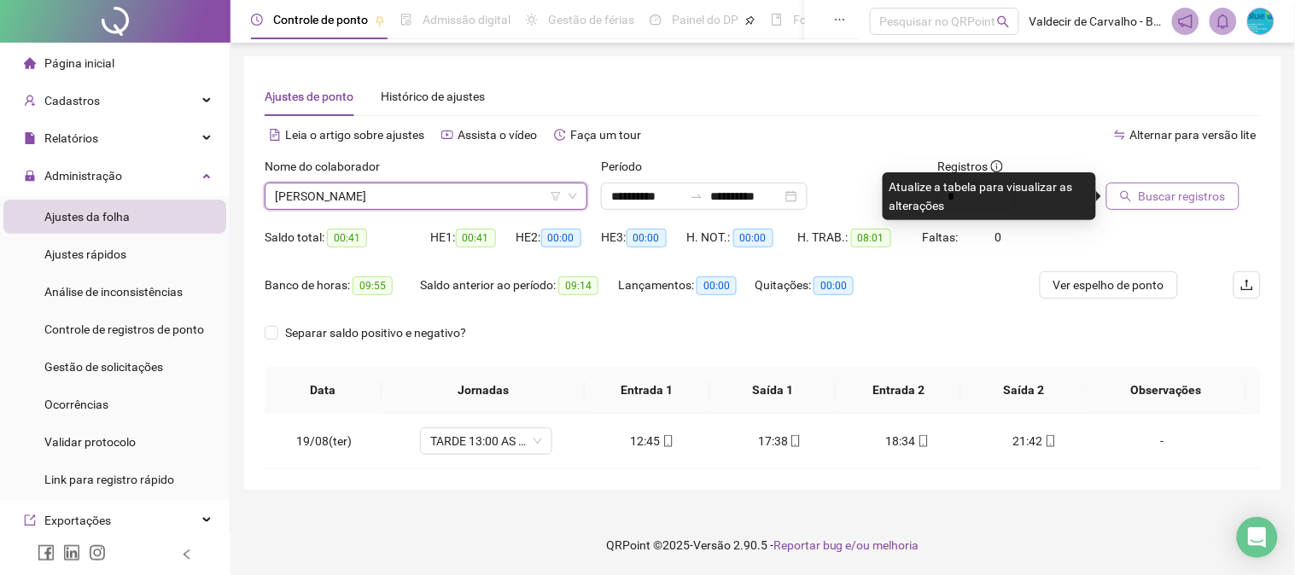
click at [1173, 201] on span "Buscar registros" at bounding box center [1181, 196] width 87 height 19
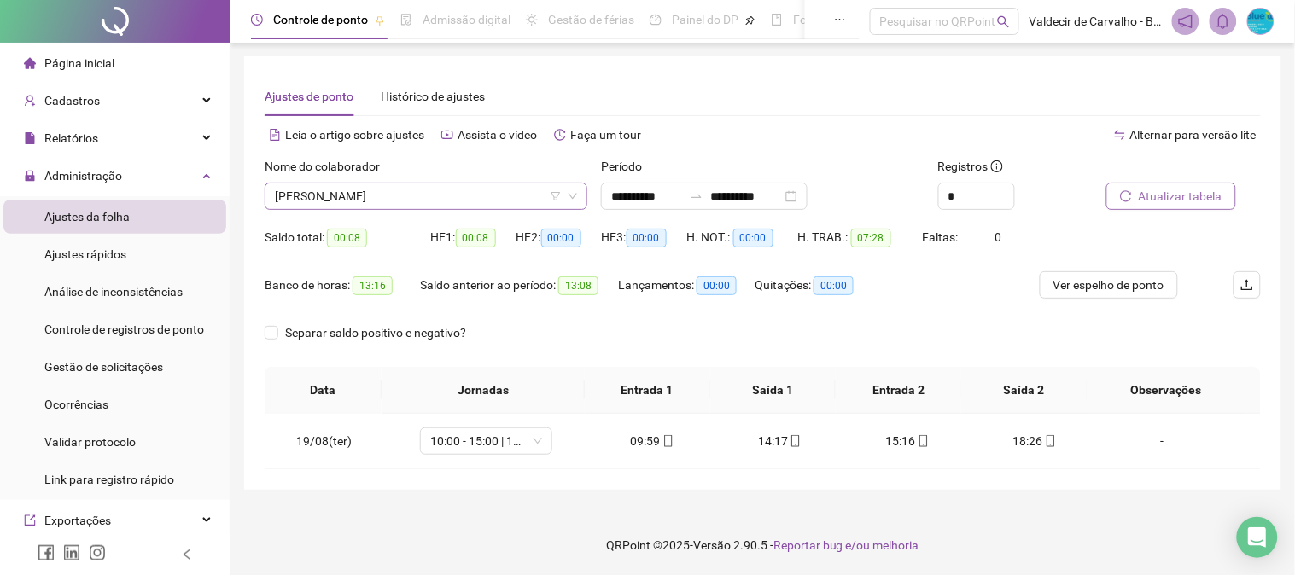
drag, startPoint x: 450, startPoint y: 207, endPoint x: 440, endPoint y: 216, distance: 13.3
click at [449, 207] on span "[PERSON_NAME]" at bounding box center [426, 196] width 302 height 26
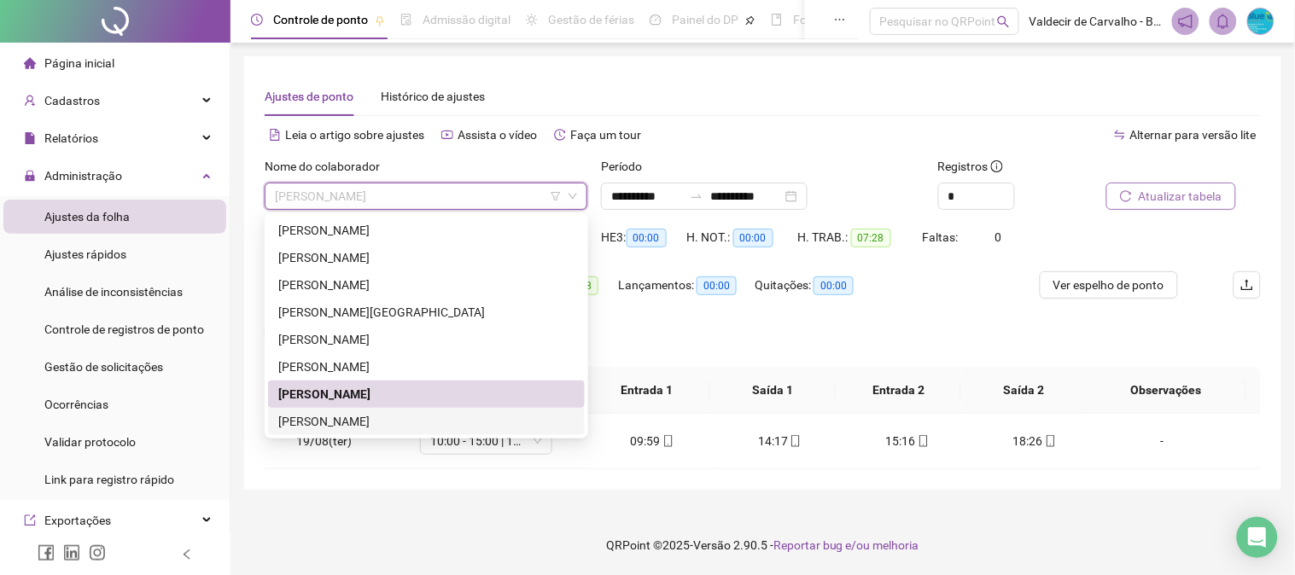
drag, startPoint x: 447, startPoint y: 414, endPoint x: 506, endPoint y: 394, distance: 62.1
click at [446, 414] on div "[PERSON_NAME] [PERSON_NAME] [PERSON_NAME]" at bounding box center [426, 421] width 296 height 19
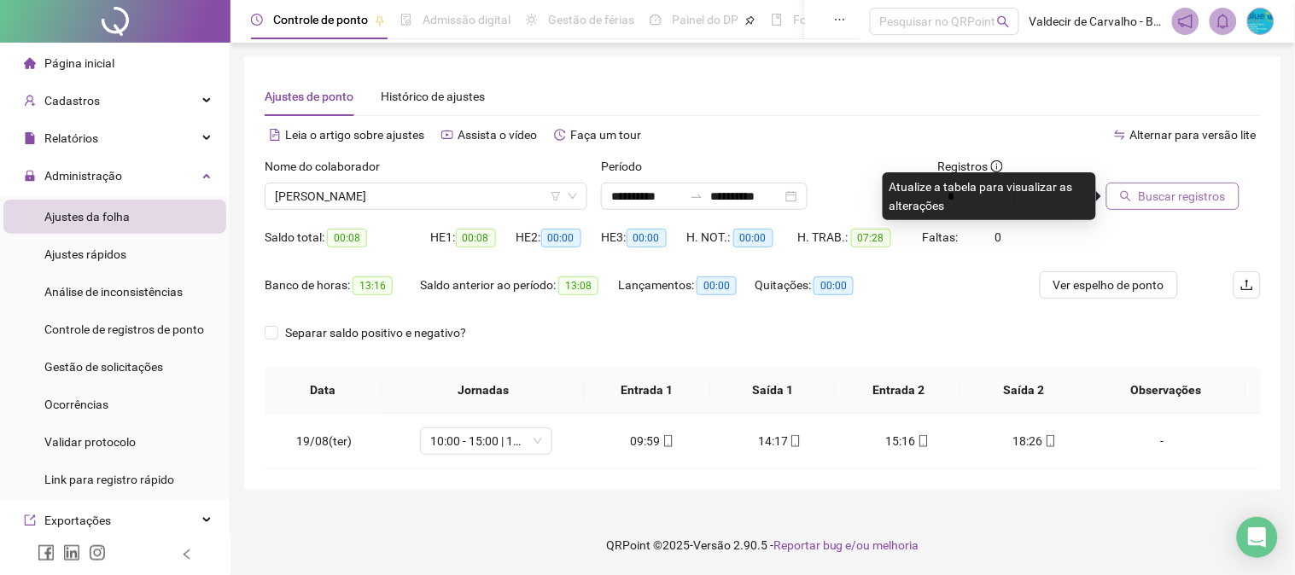
click at [1131, 194] on button "Buscar registros" at bounding box center [1172, 196] width 133 height 27
